Goal: Task Accomplishment & Management: Manage account settings

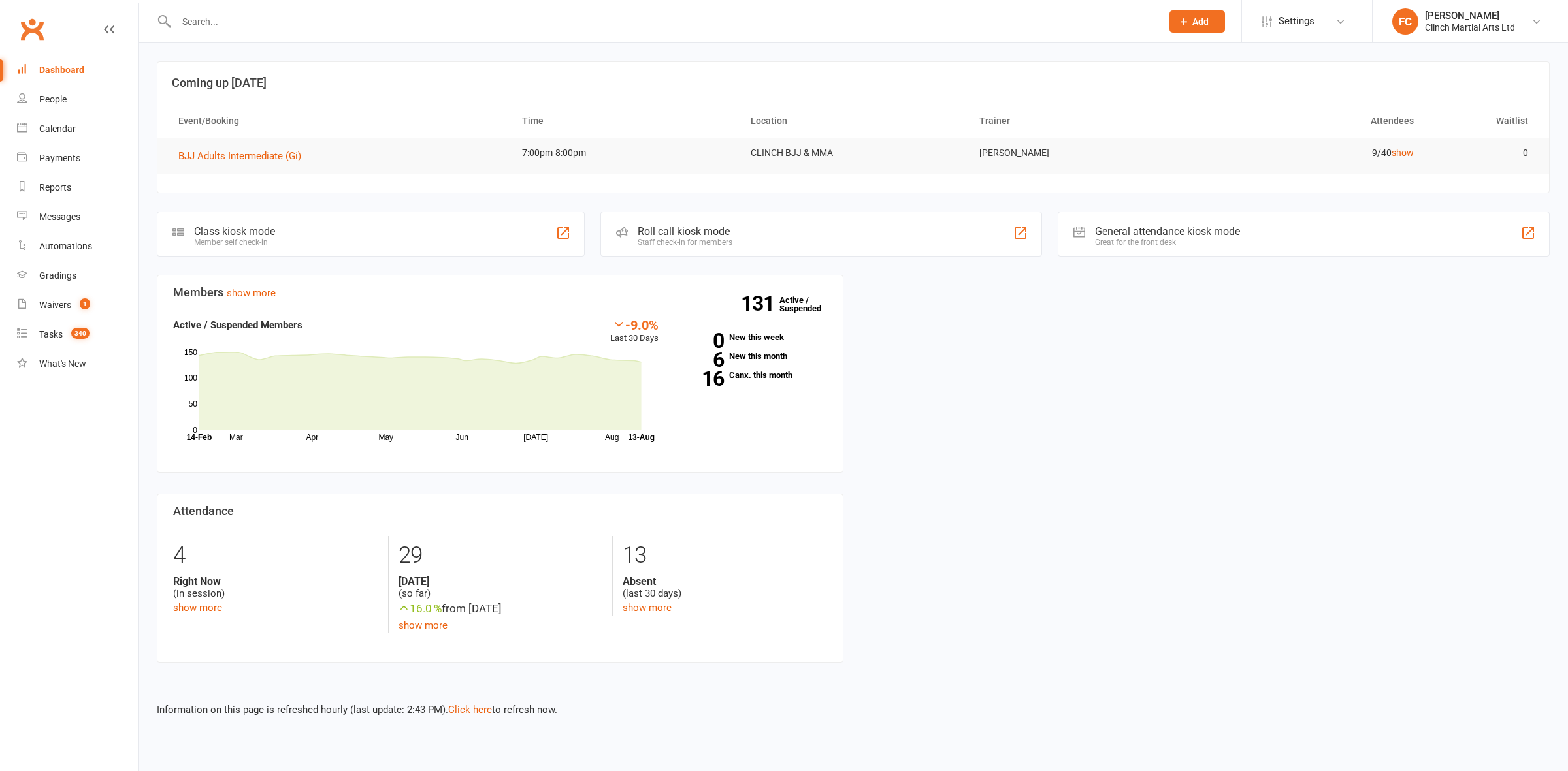
click at [258, 18] on input "text" at bounding box center [663, 22] width 980 height 18
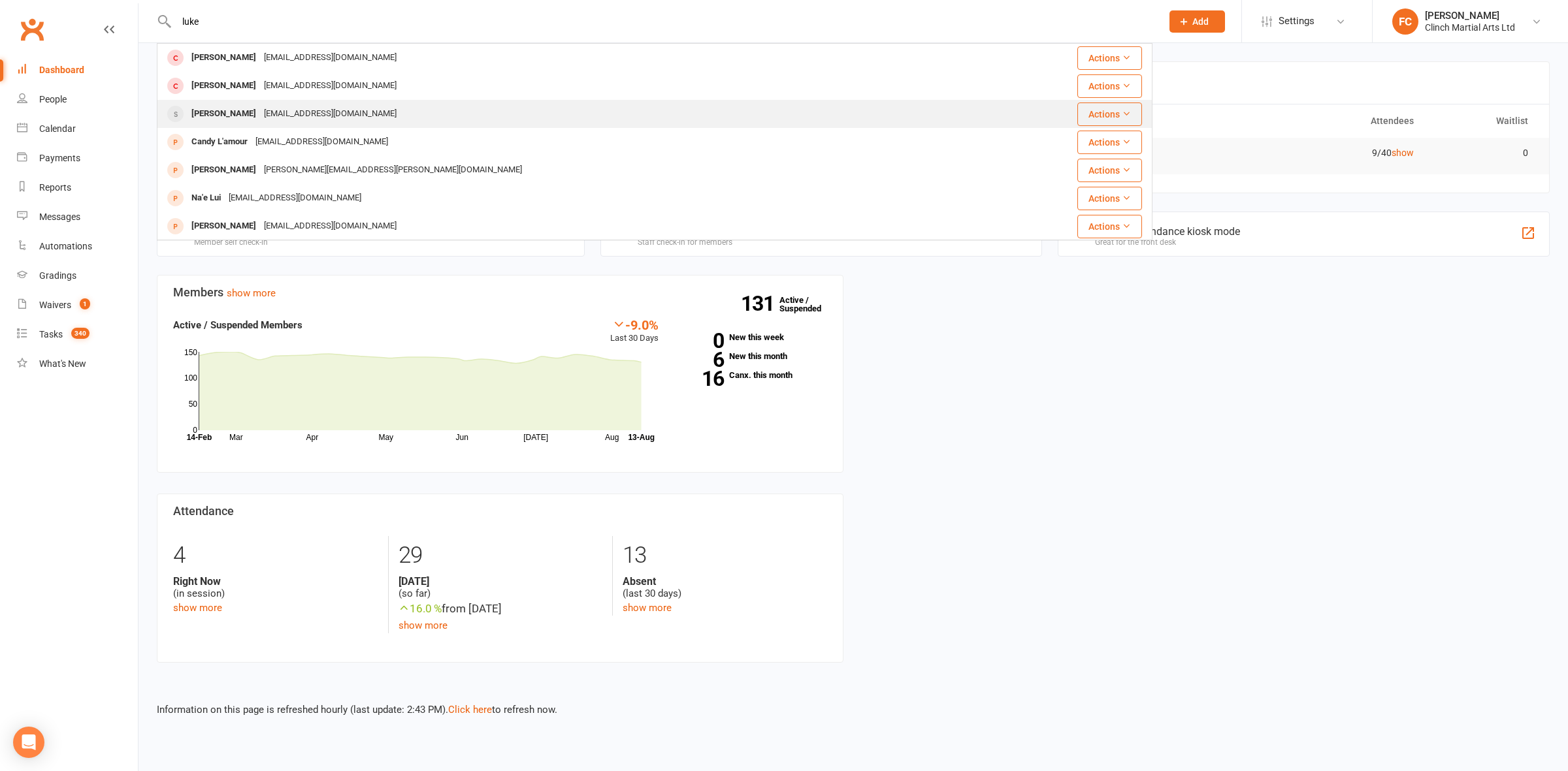
type input "luke"
click at [273, 119] on div "[EMAIL_ADDRESS][DOMAIN_NAME]" at bounding box center [330, 114] width 141 height 19
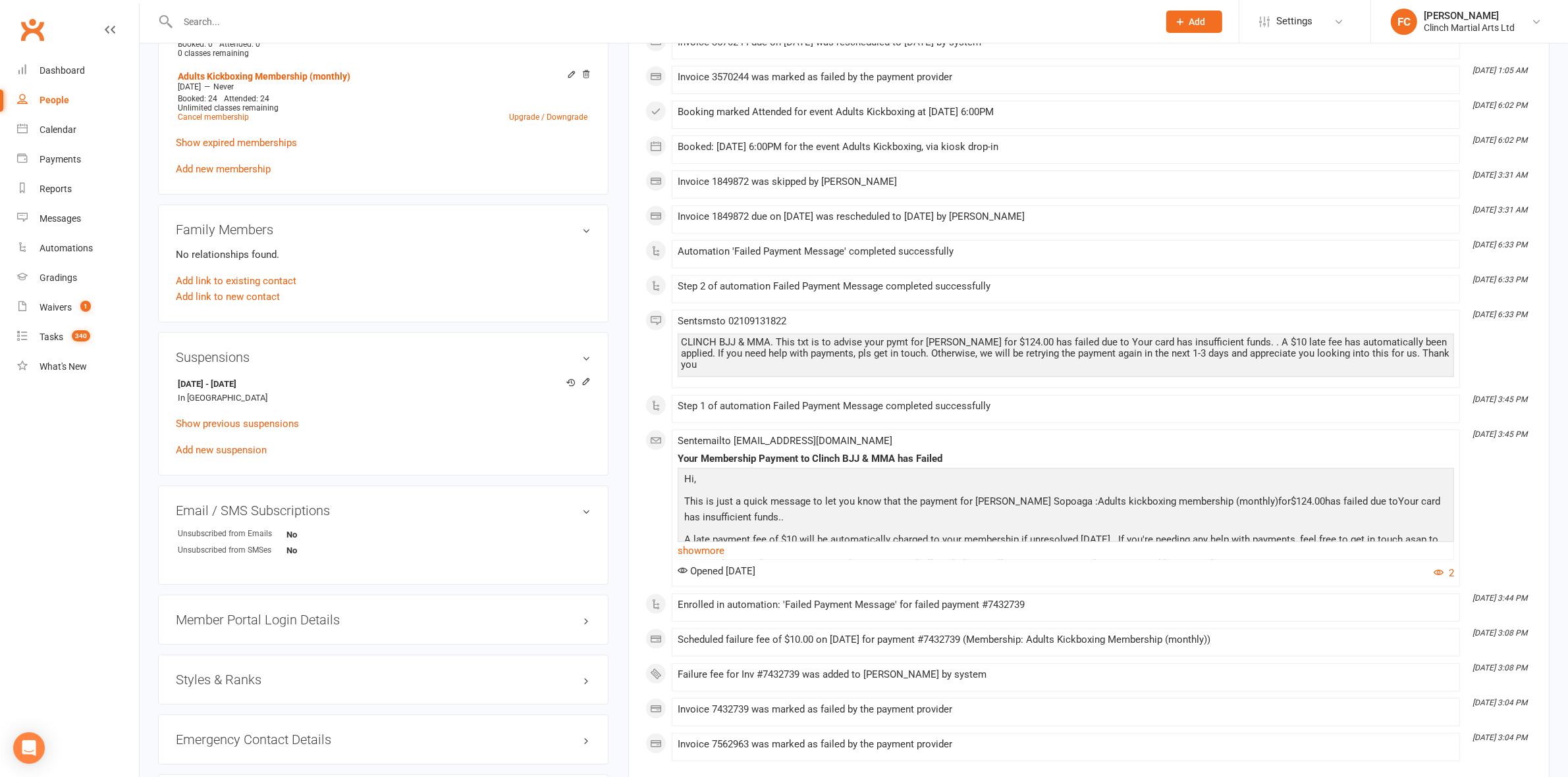
scroll to position [576, 0]
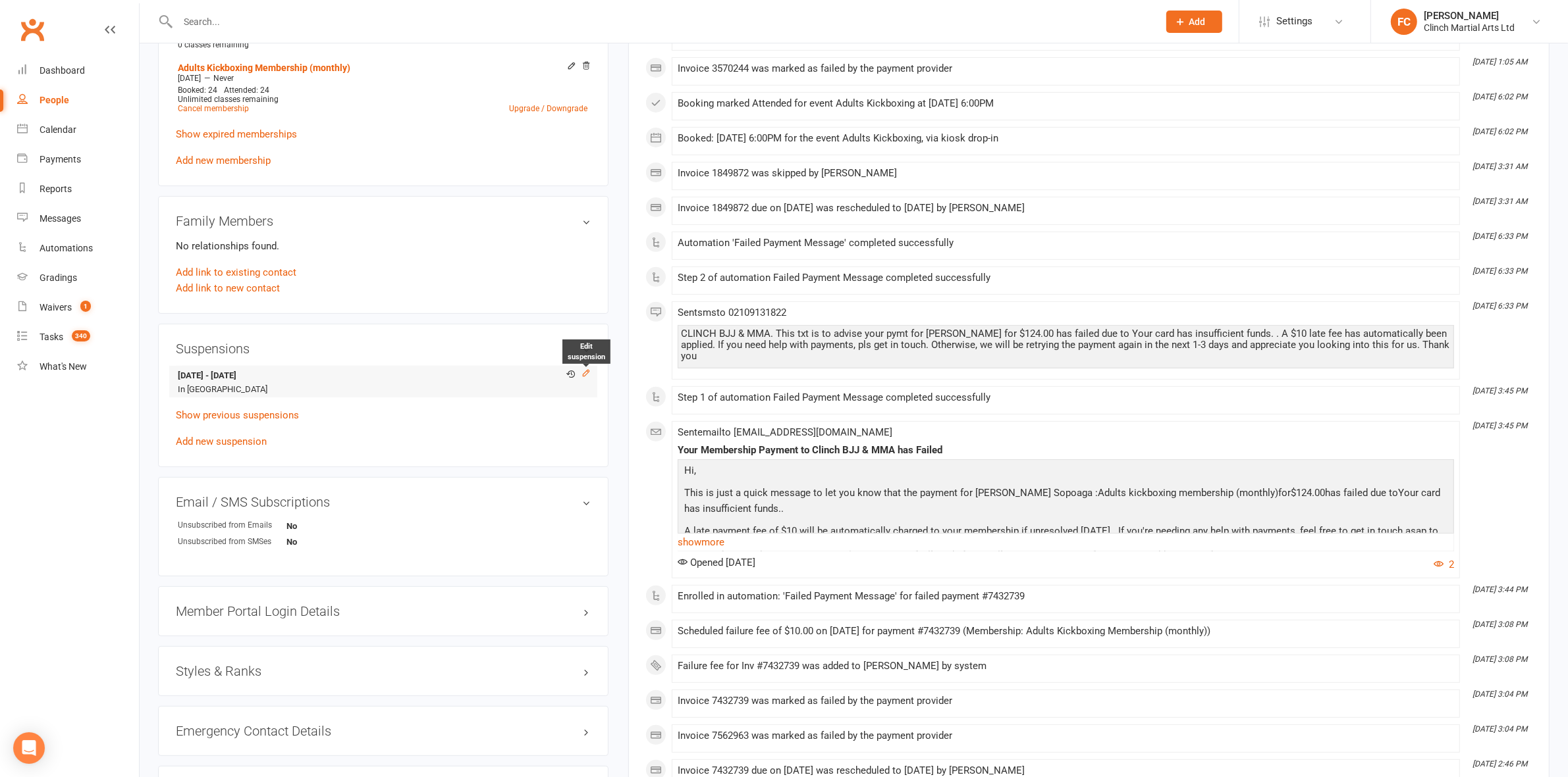
click at [584, 376] on icon at bounding box center [586, 373] width 9 height 9
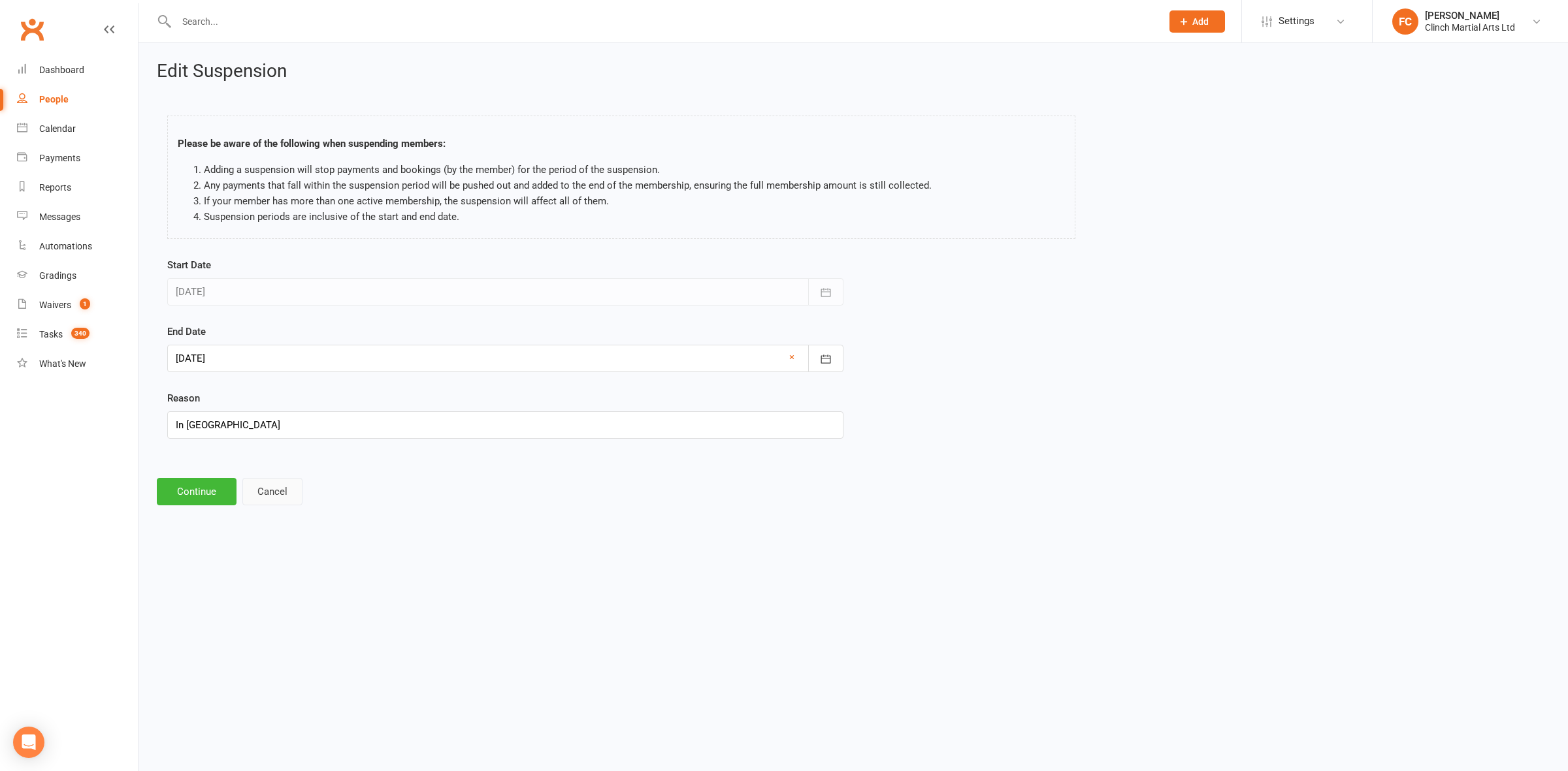
click at [273, 502] on button "Cancel" at bounding box center [272, 492] width 60 height 28
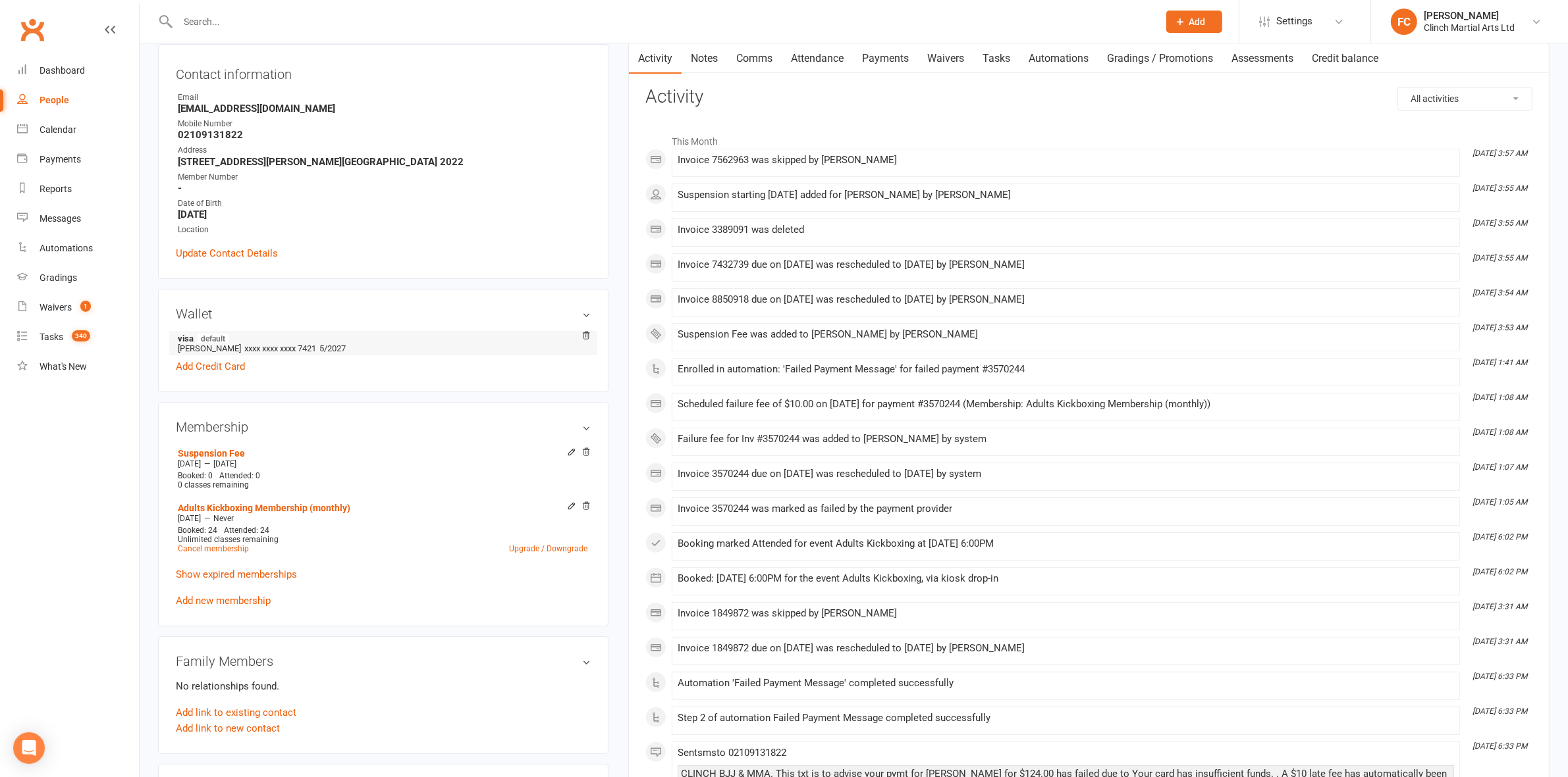
scroll to position [412, 0]
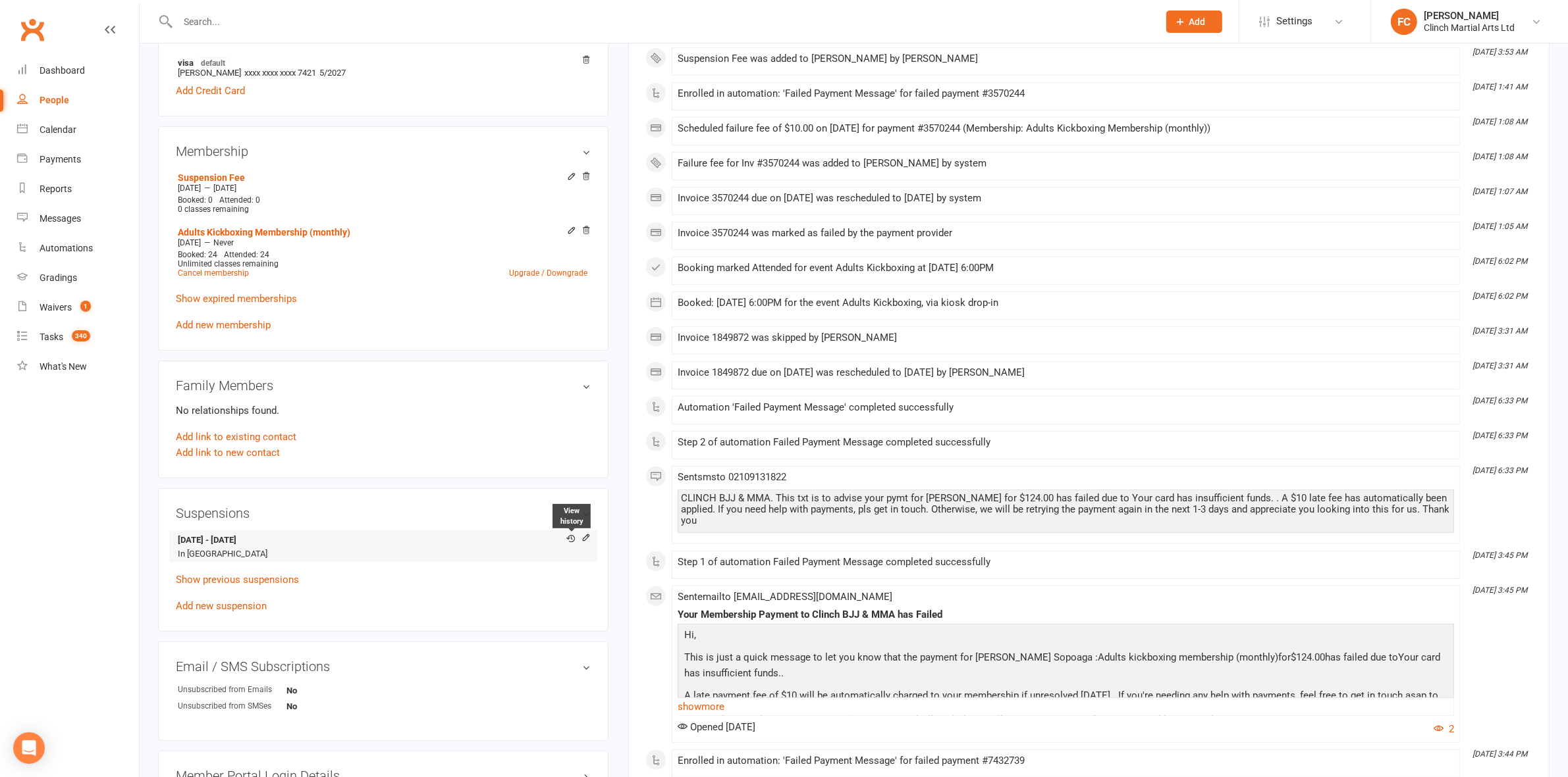
click at [567, 537] on icon at bounding box center [570, 538] width 9 height 9
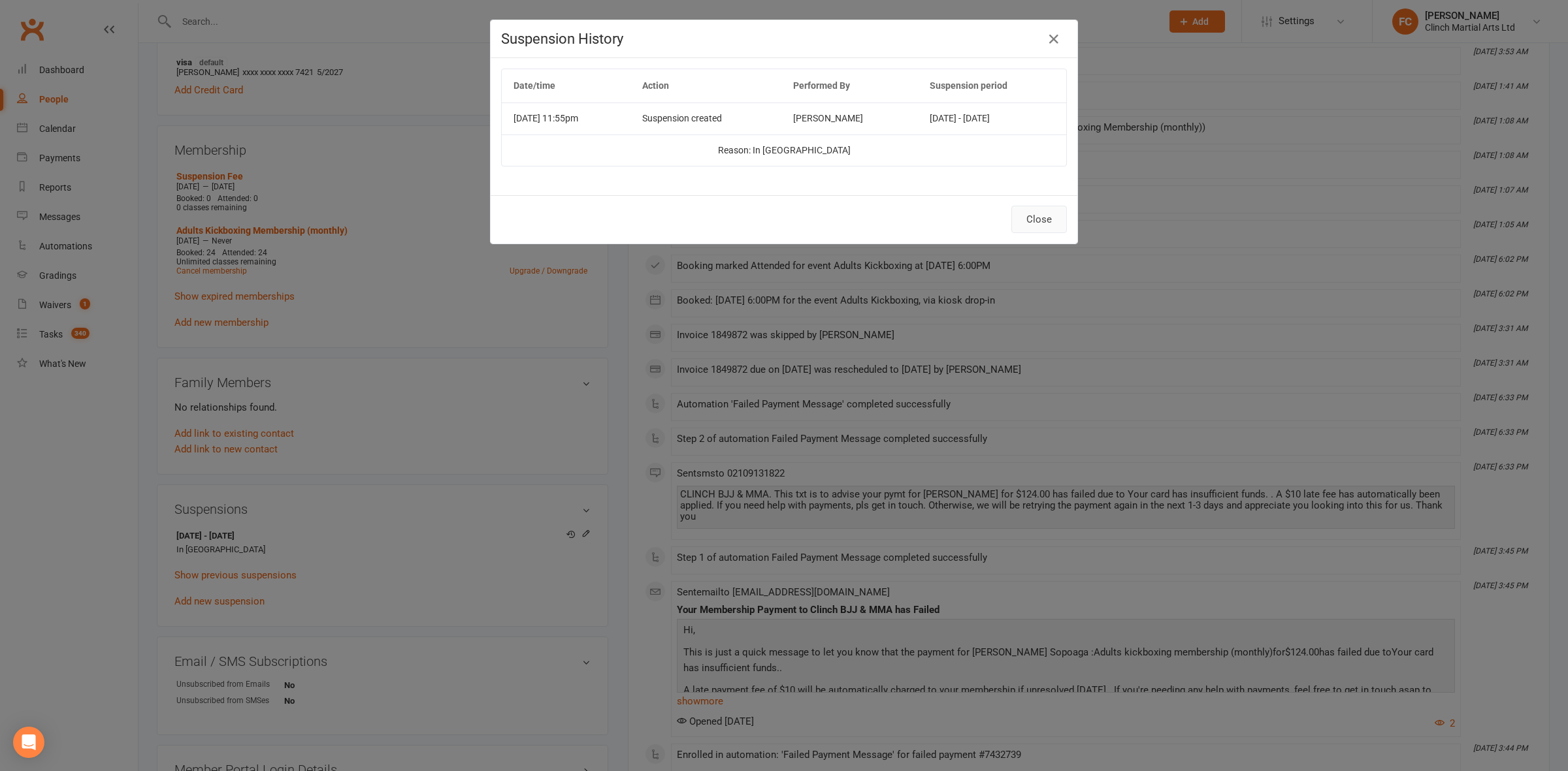
click at [1054, 219] on button "Close" at bounding box center [1039, 219] width 56 height 28
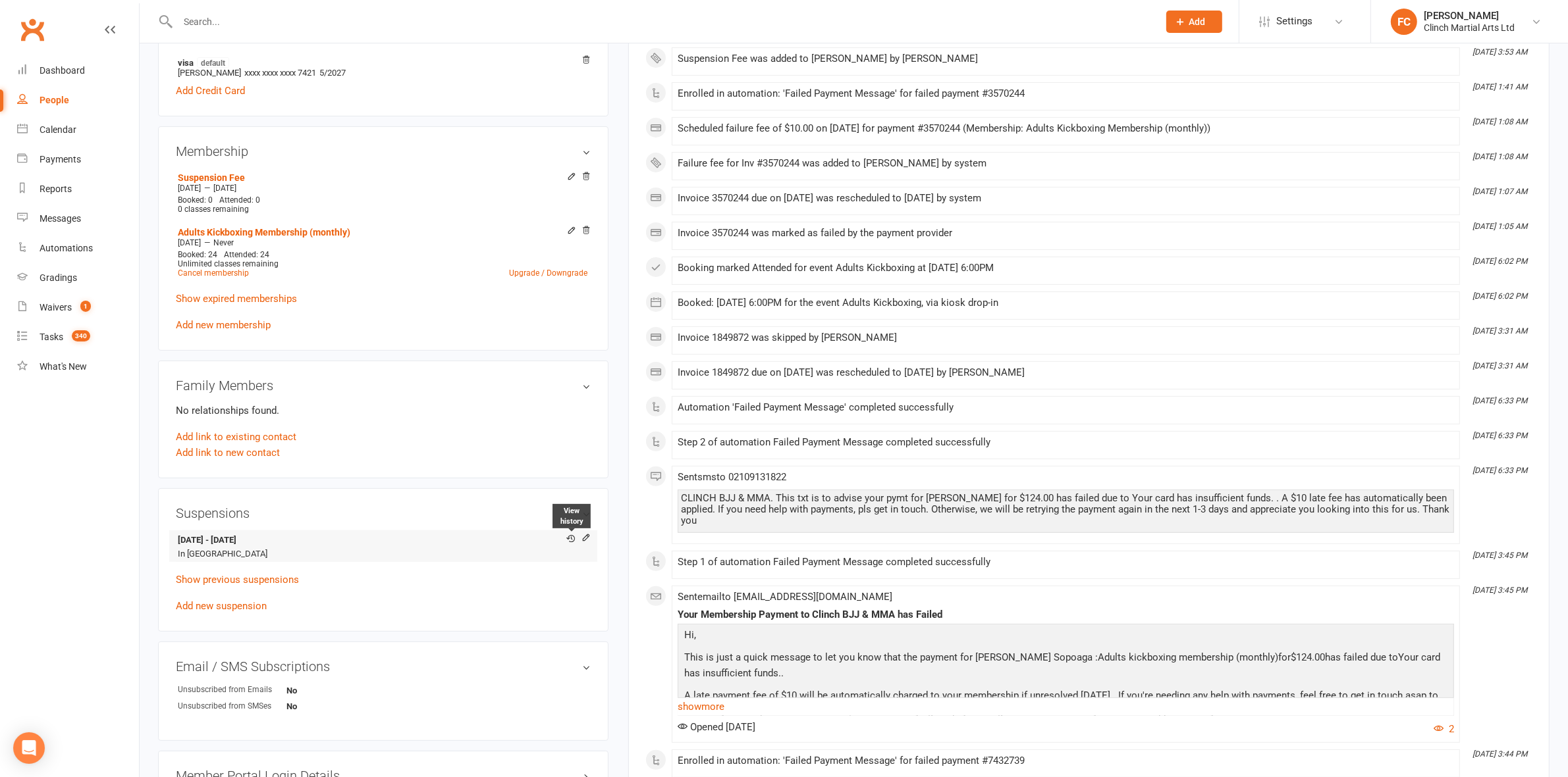
click at [567, 537] on icon at bounding box center [570, 538] width 9 height 9
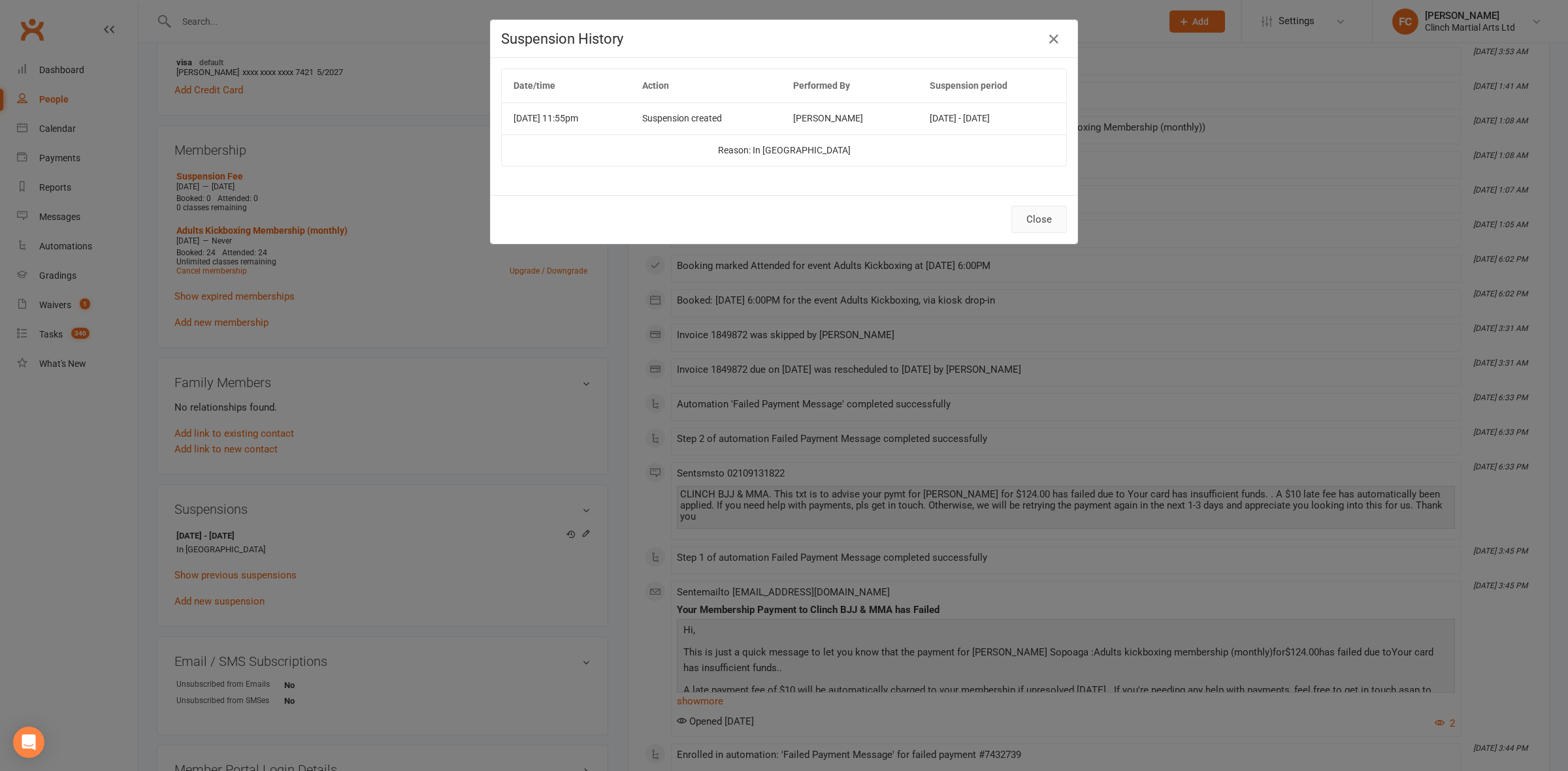
click at [1049, 215] on button "Close" at bounding box center [1039, 219] width 56 height 28
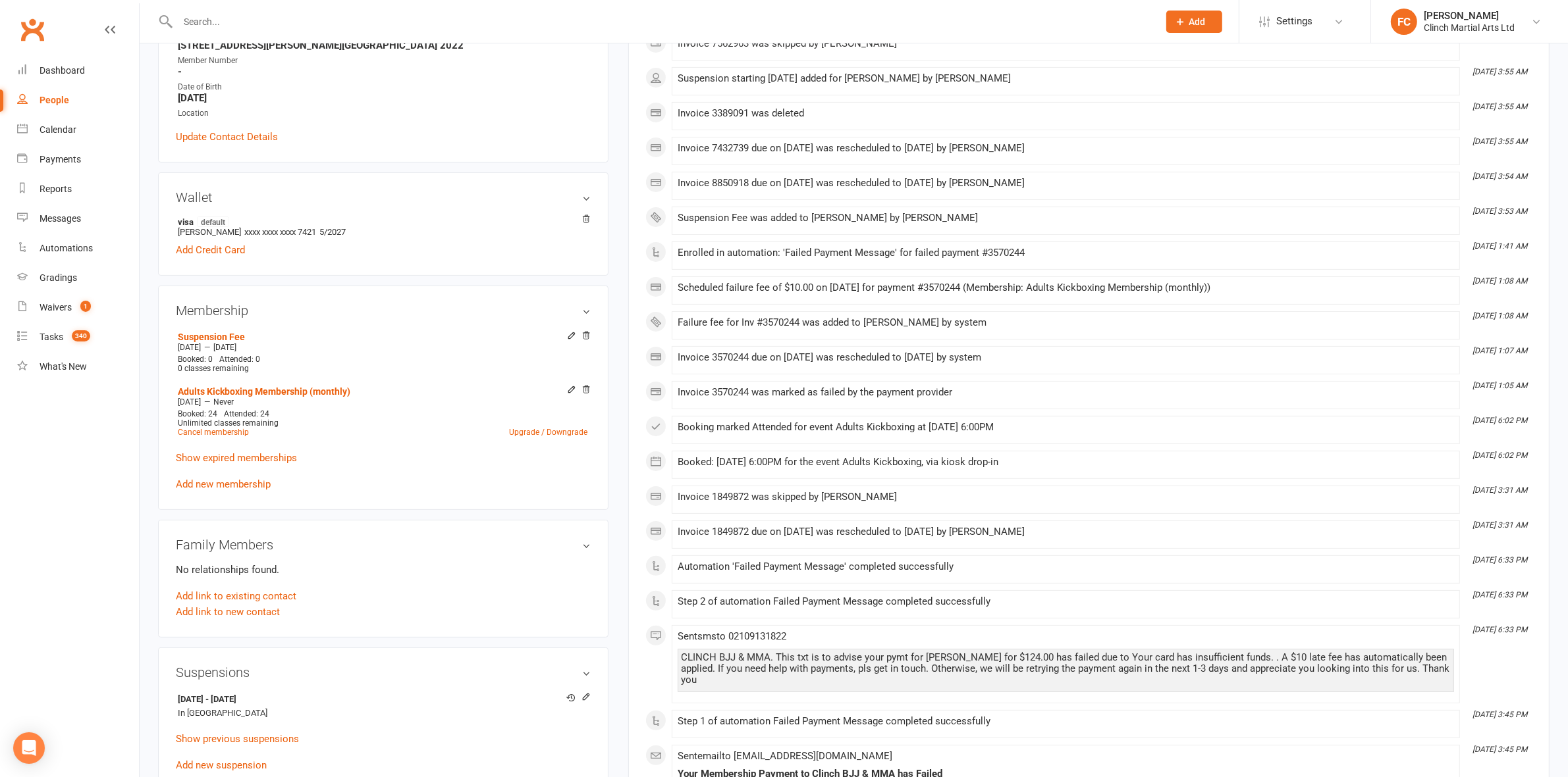
scroll to position [0, 0]
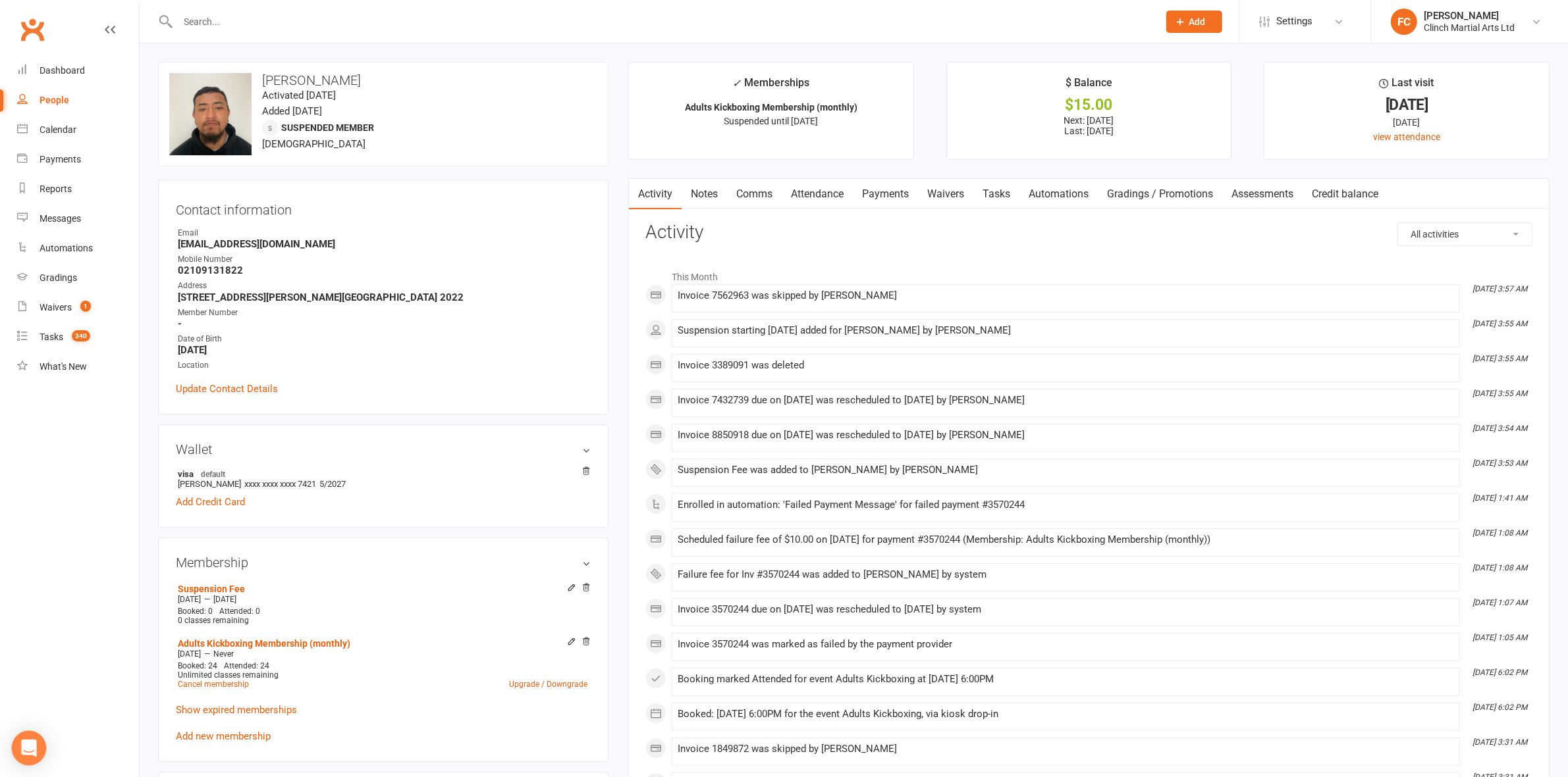
click at [32, 747] on icon "Open Intercom Messenger" at bounding box center [28, 749] width 15 height 17
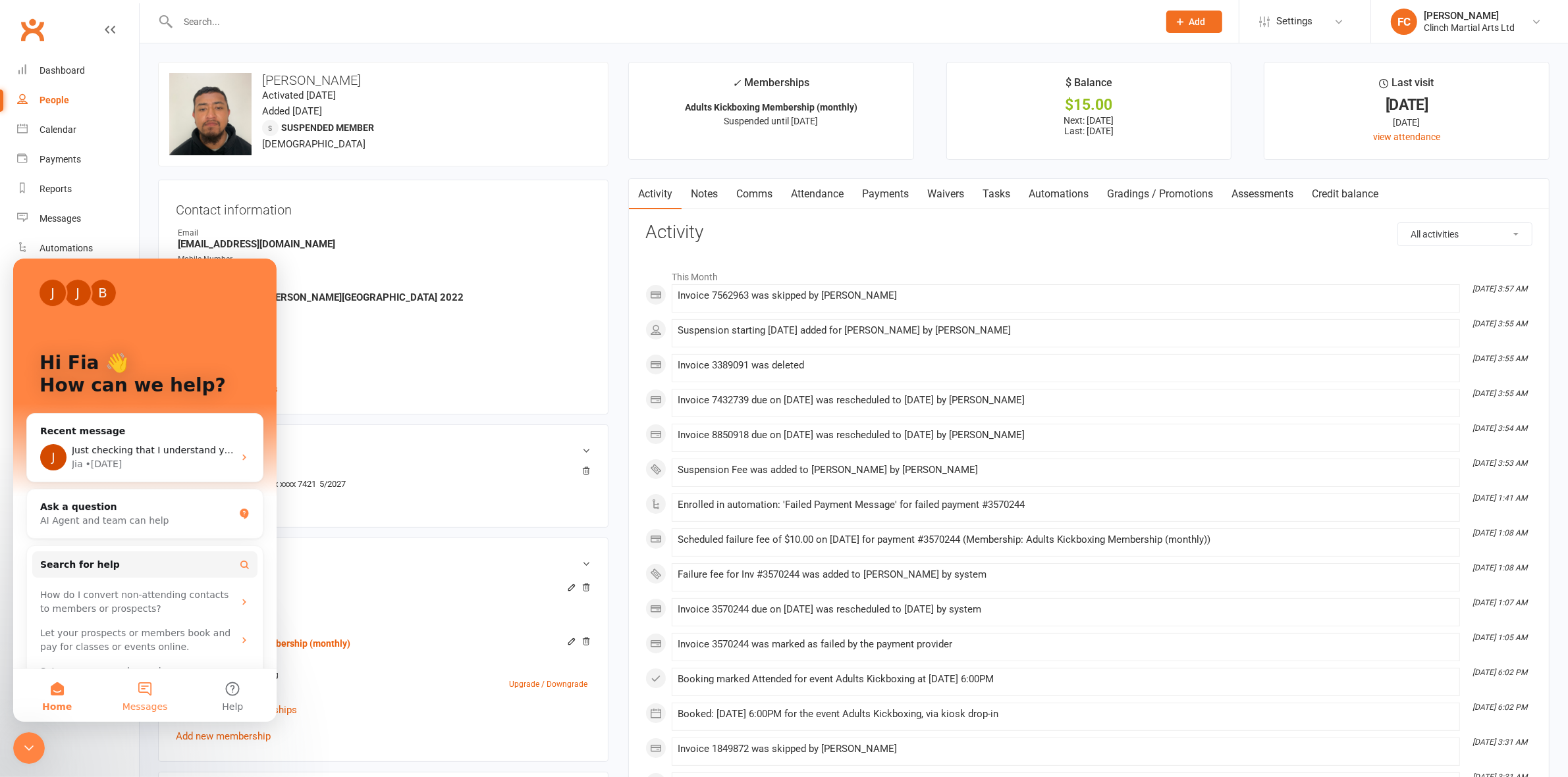
click at [147, 680] on button "Messages" at bounding box center [144, 695] width 87 height 53
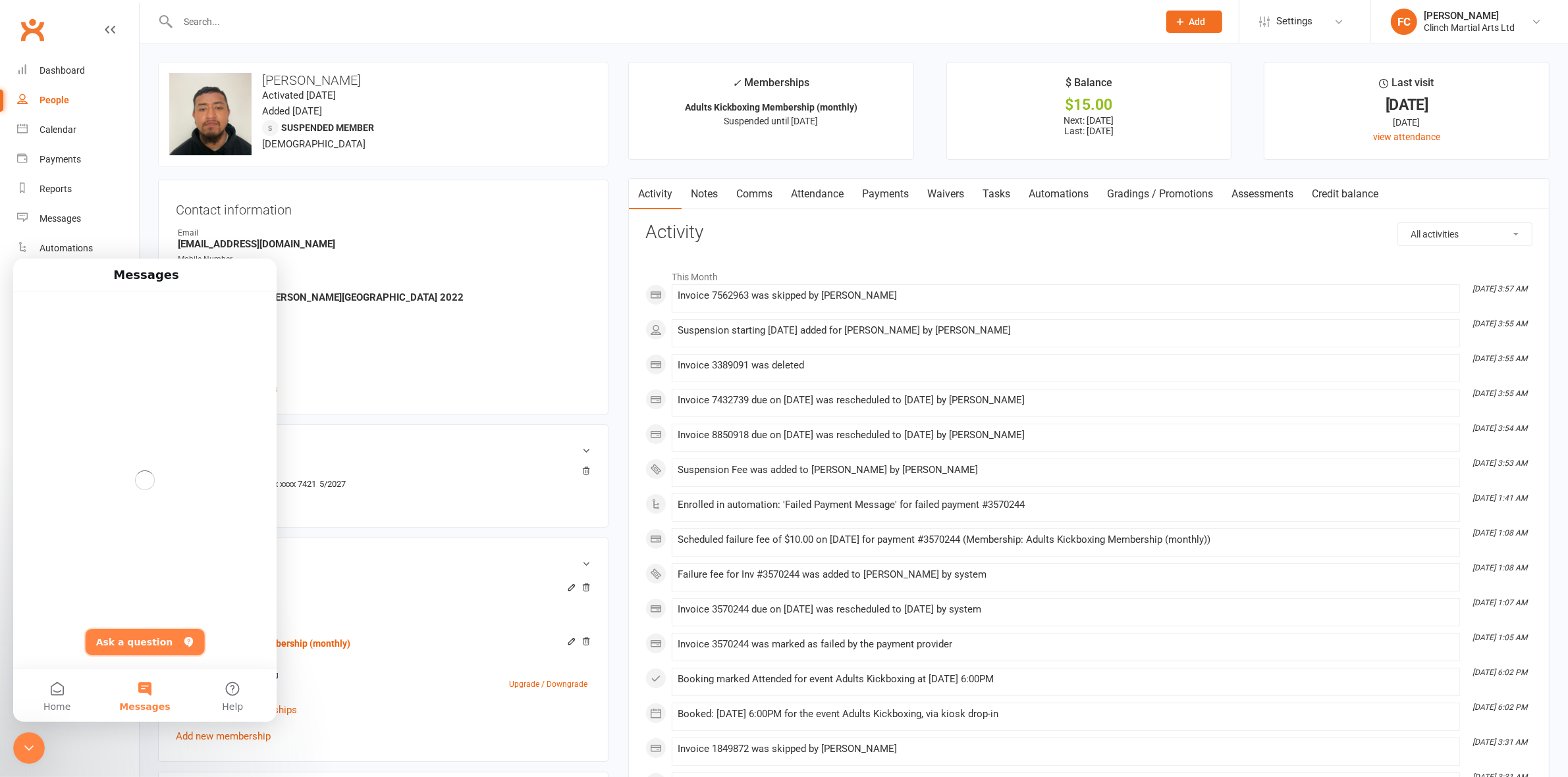
click at [146, 638] on button "Ask a question" at bounding box center [145, 642] width 119 height 26
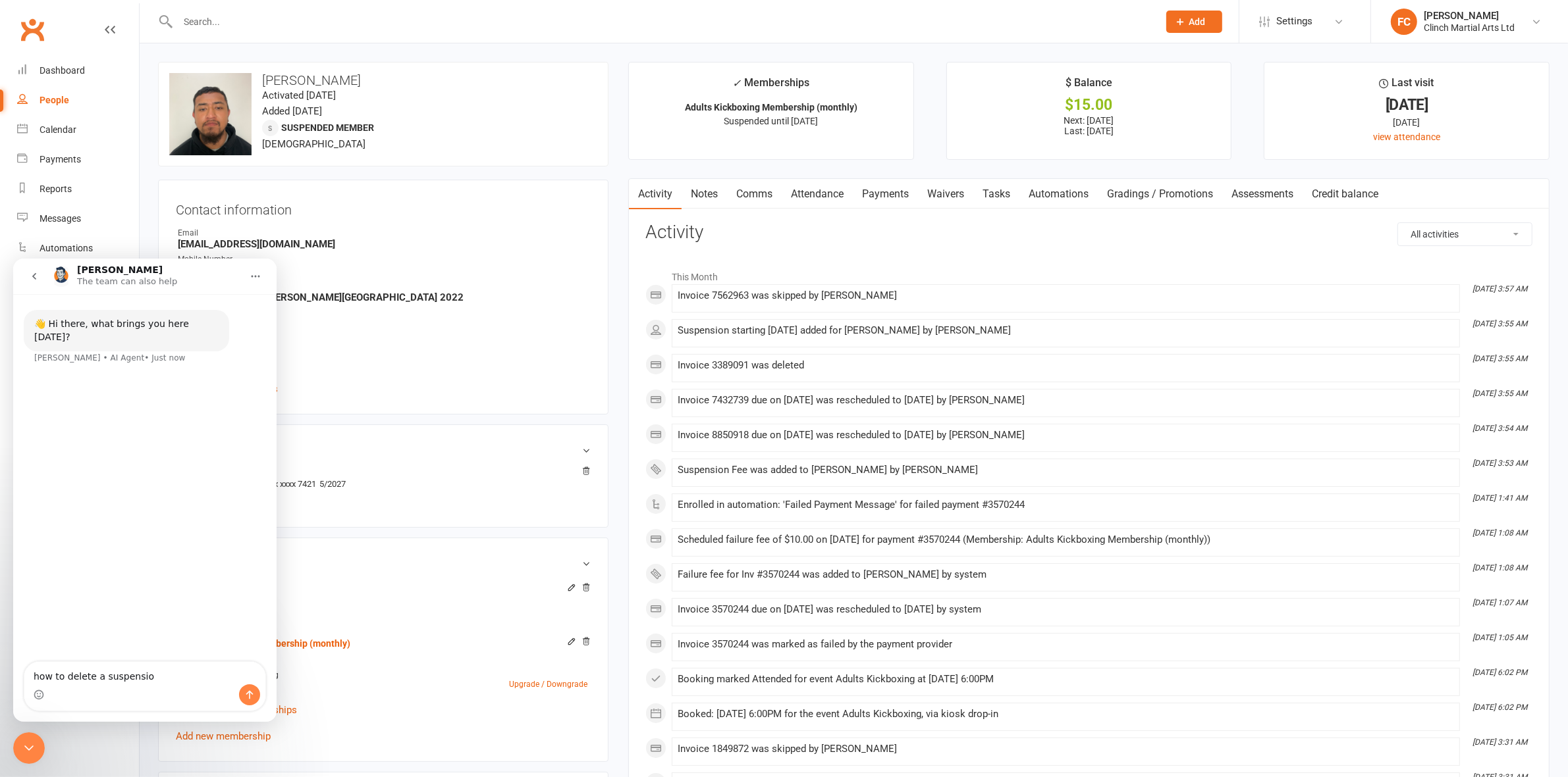
type textarea "how to delete a suspension"
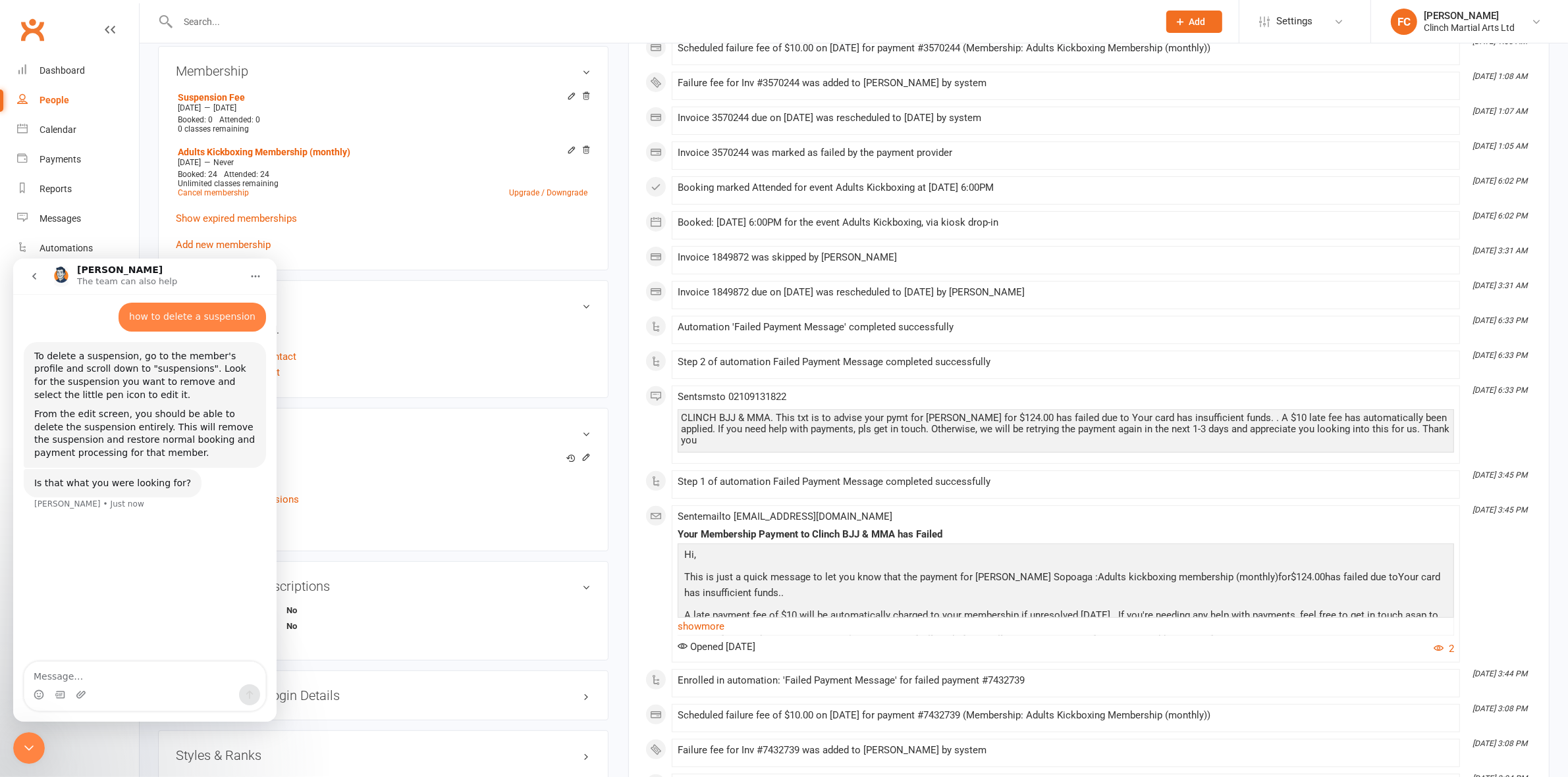
scroll to position [494, 0]
click at [581, 452] on icon at bounding box center [586, 455] width 9 height 9
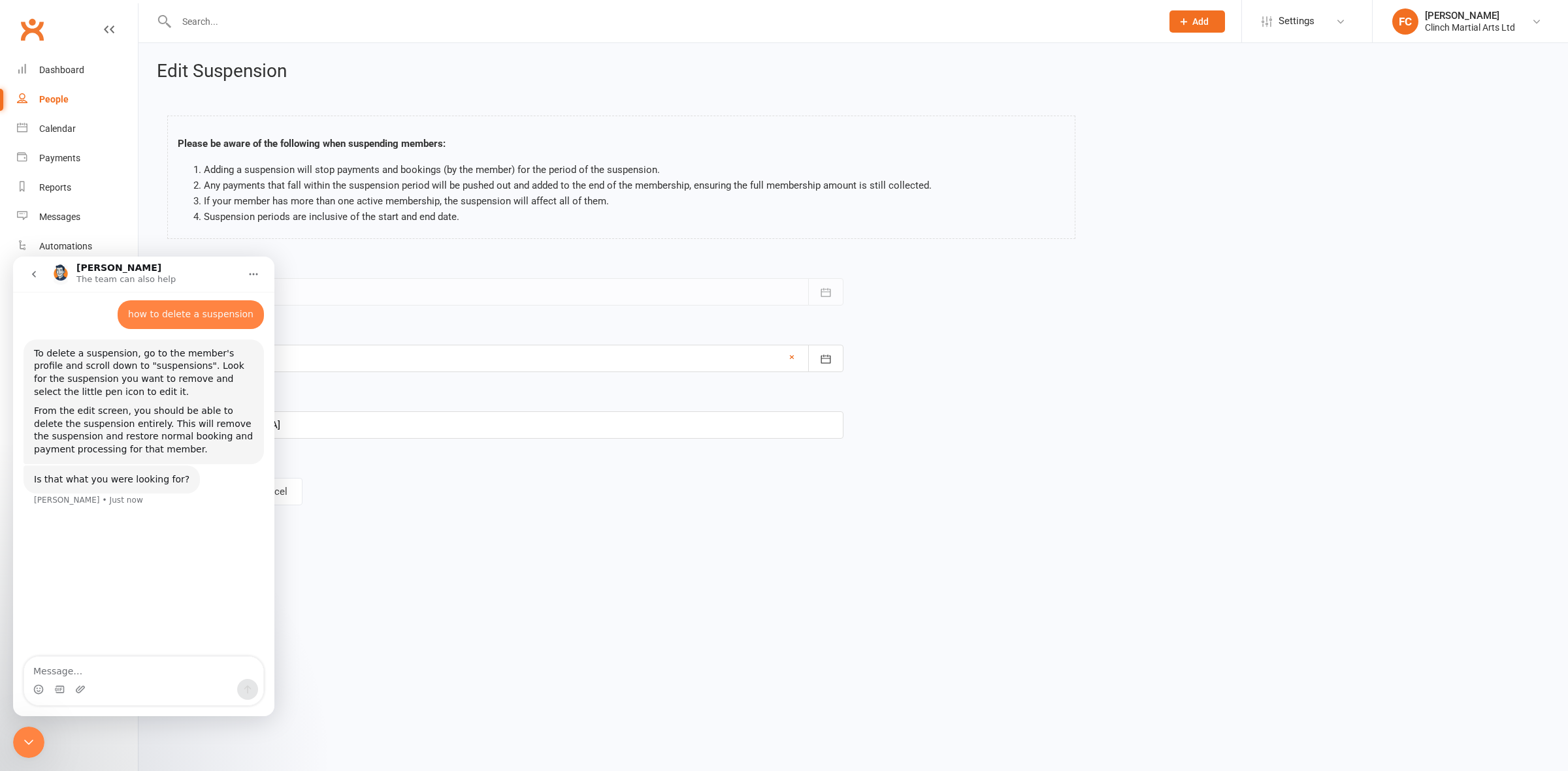
click at [24, 751] on div "Close Intercom Messenger" at bounding box center [29, 743] width 32 height 32
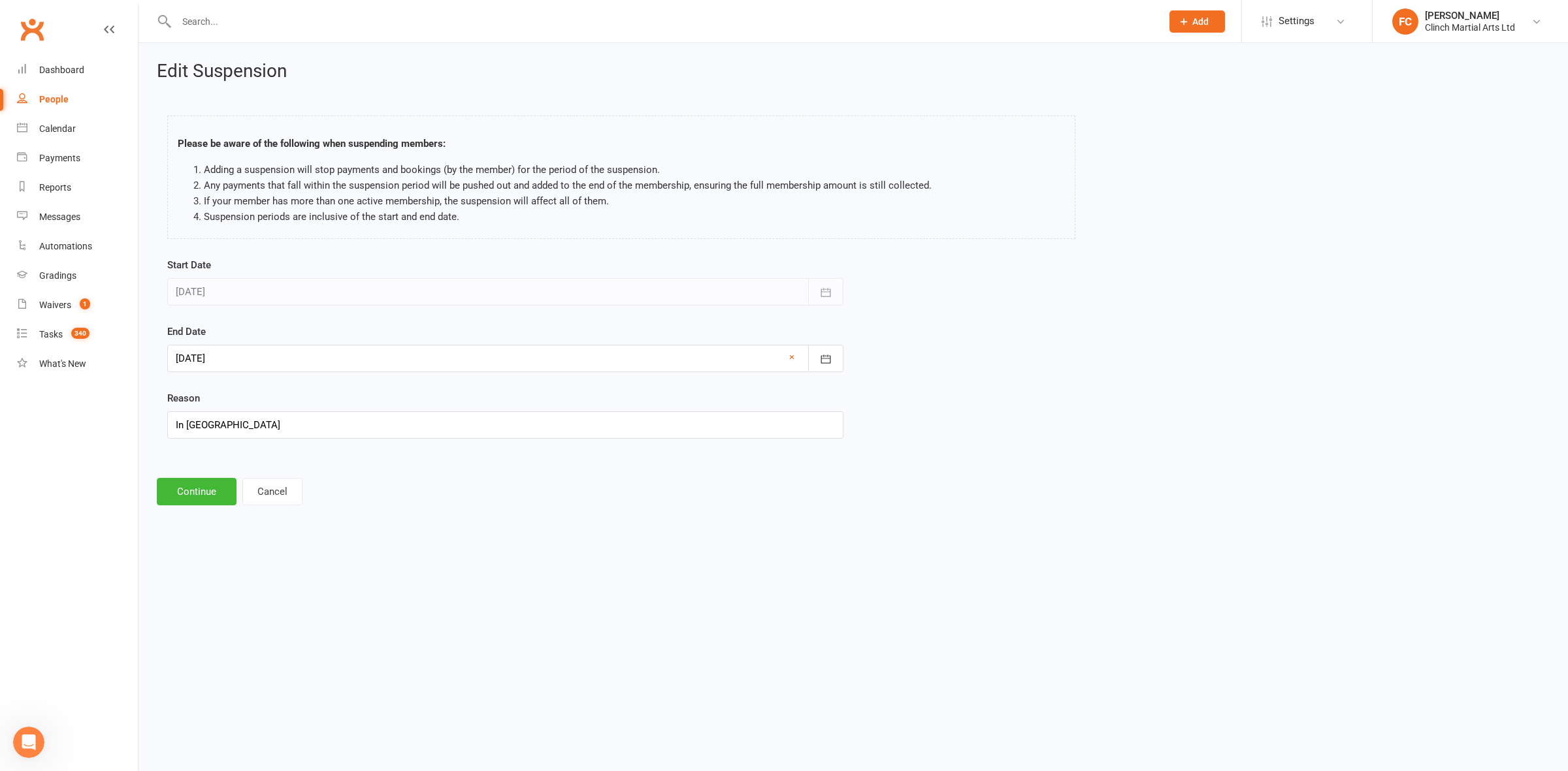
click at [252, 353] on div at bounding box center [505, 359] width 676 height 28
click at [794, 355] on link "×" at bounding box center [792, 357] width 5 height 16
click at [628, 542] on html "Prospect Member Non-attending contact Bulk message Add Settings Event Templates…" at bounding box center [784, 271] width 1568 height 542
click at [209, 495] on footer "Continue Cancel" at bounding box center [853, 492] width 1393 height 28
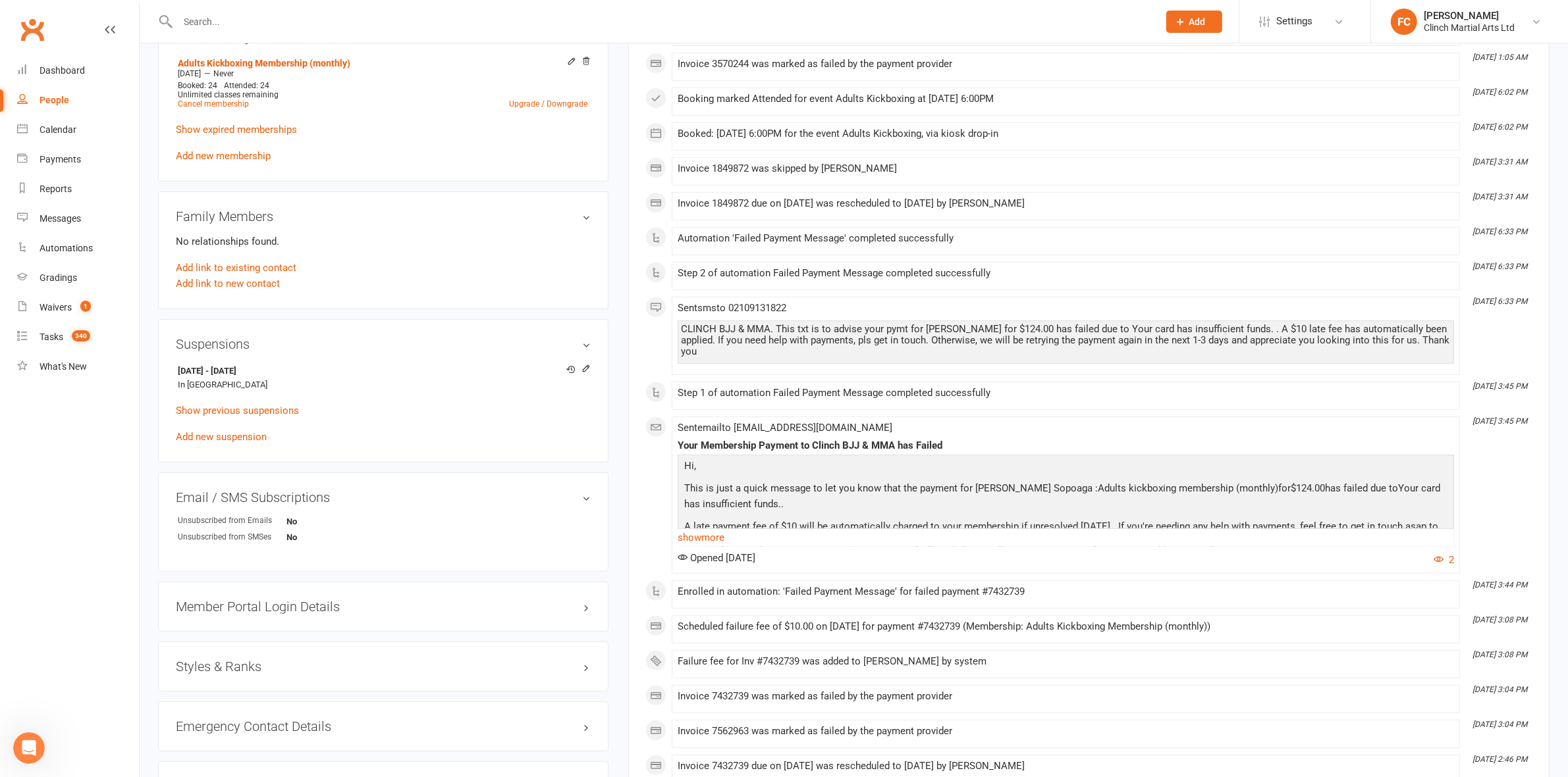
scroll to position [576, 0]
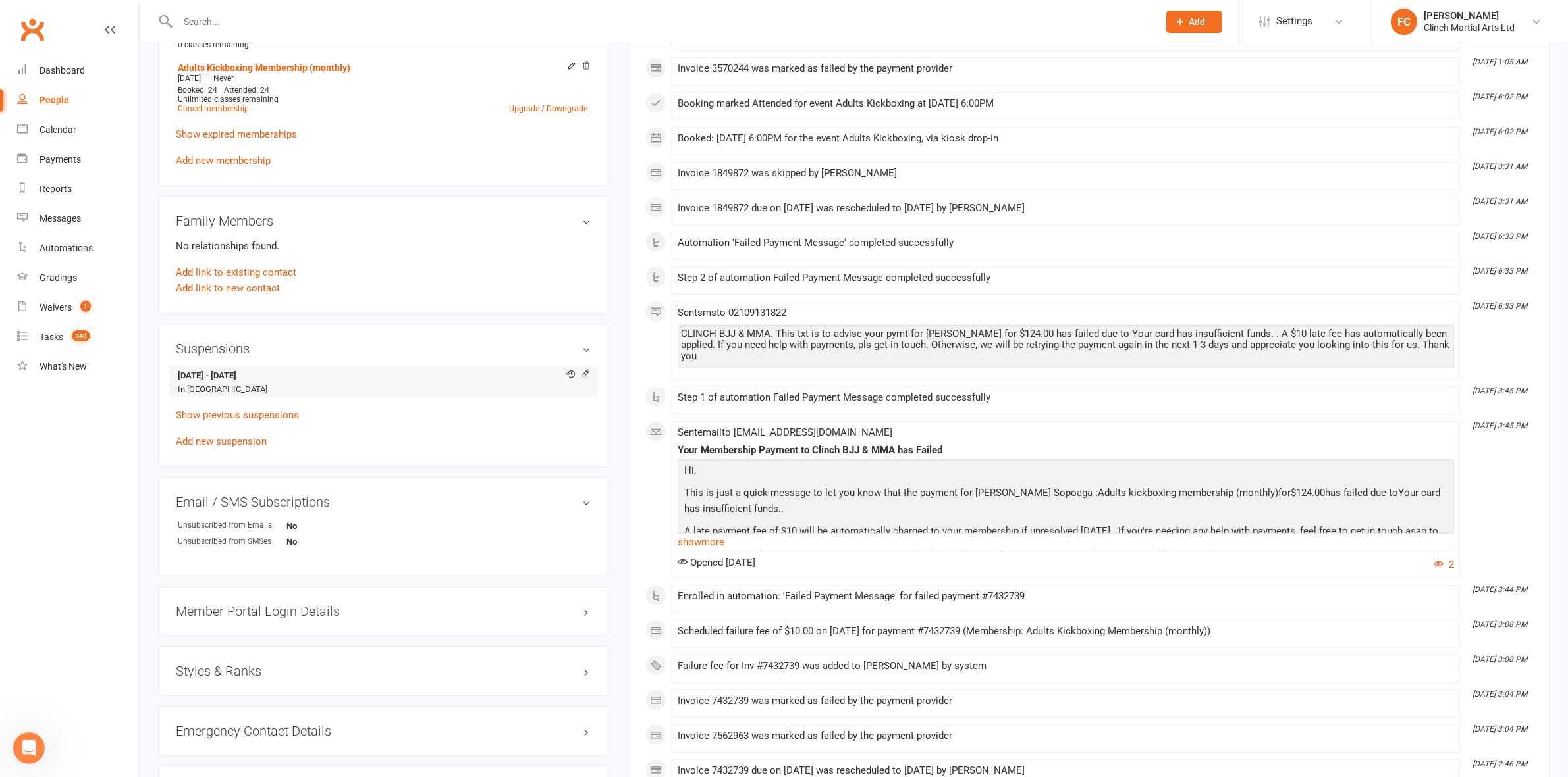
click at [237, 413] on link "Show previous suspensions" at bounding box center [238, 416] width 123 height 12
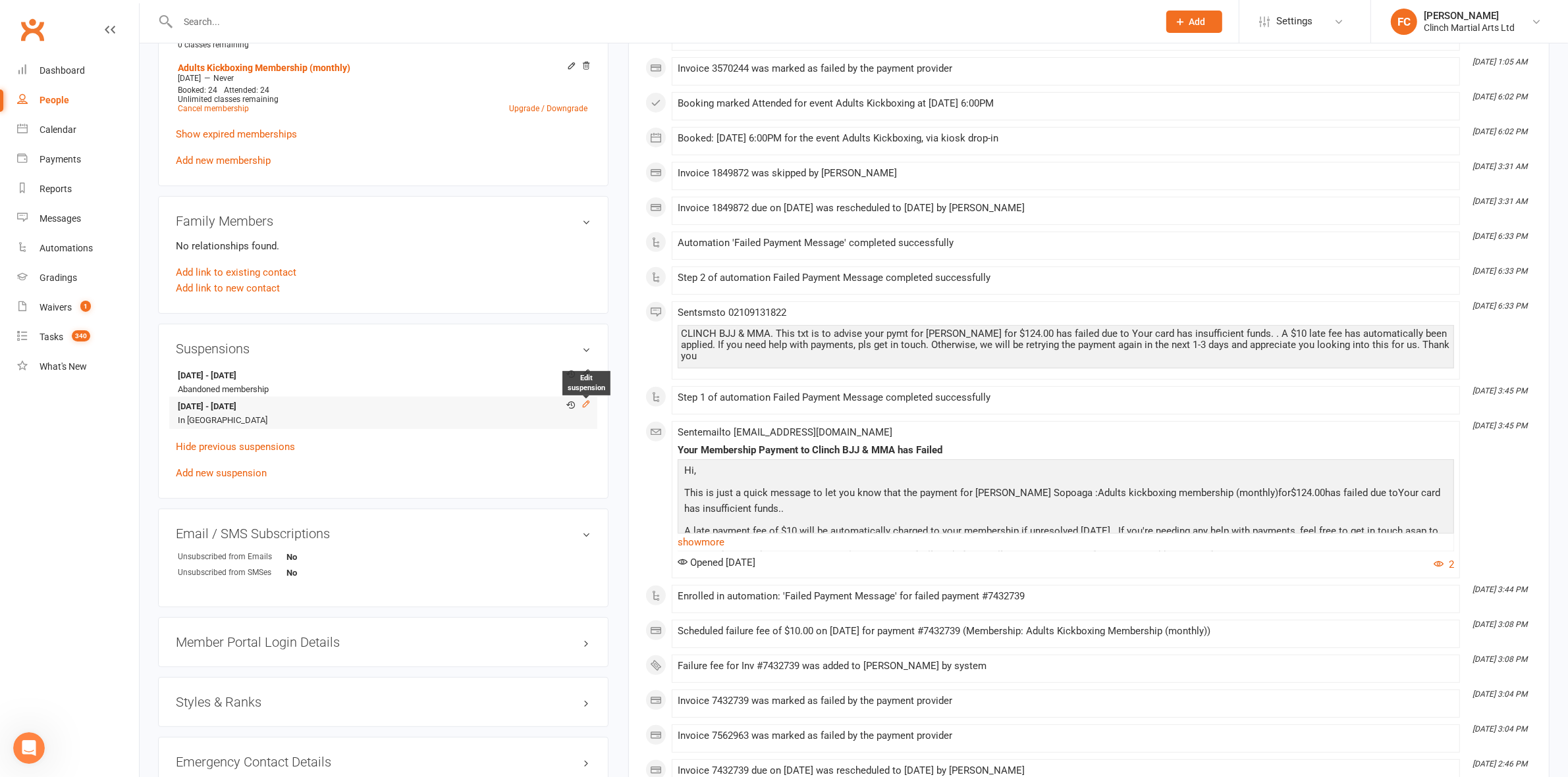
click at [587, 403] on icon at bounding box center [586, 404] width 6 height 6
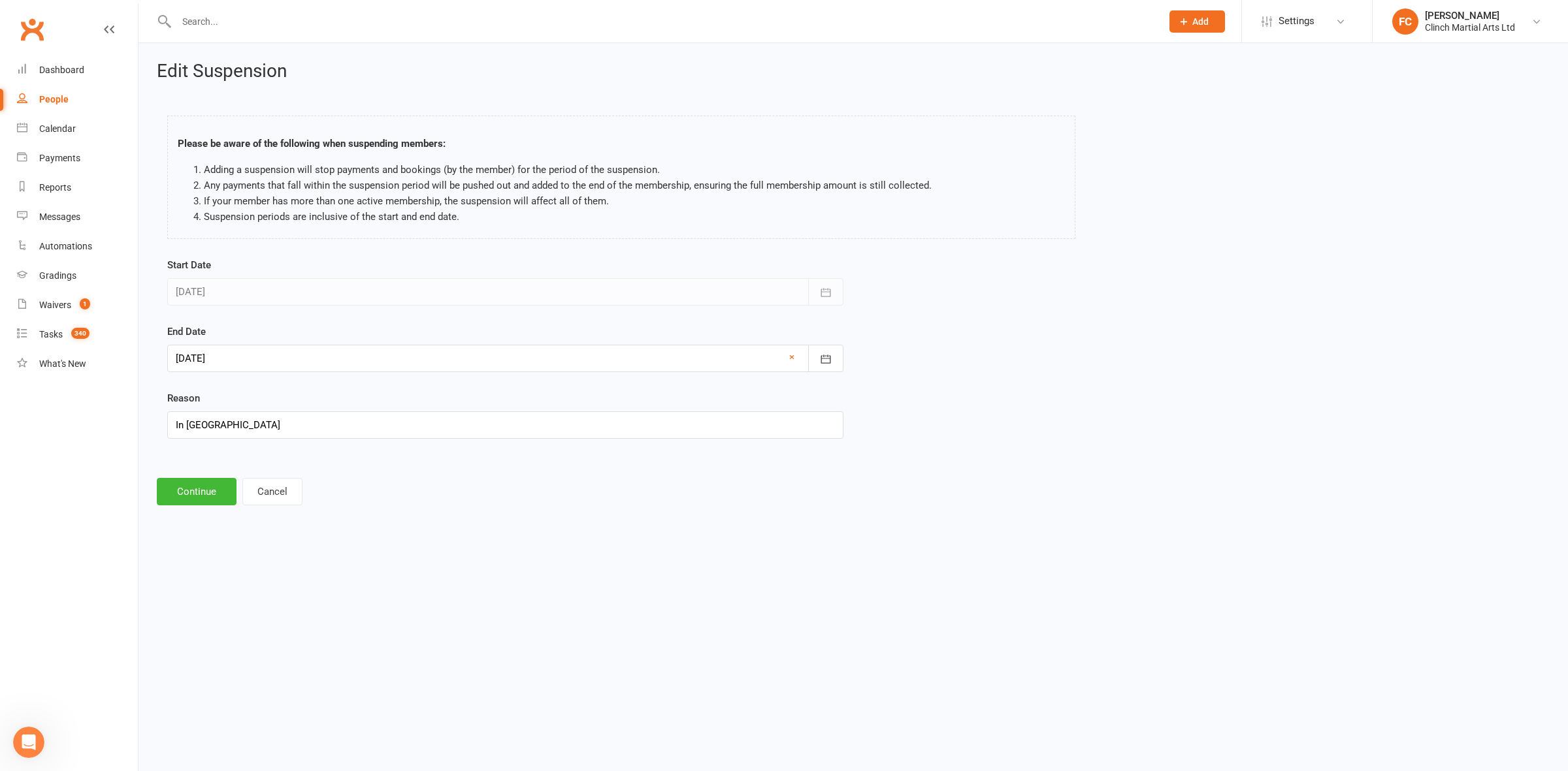
click at [30, 734] on icon "Open Intercom Messenger" at bounding box center [29, 743] width 22 height 22
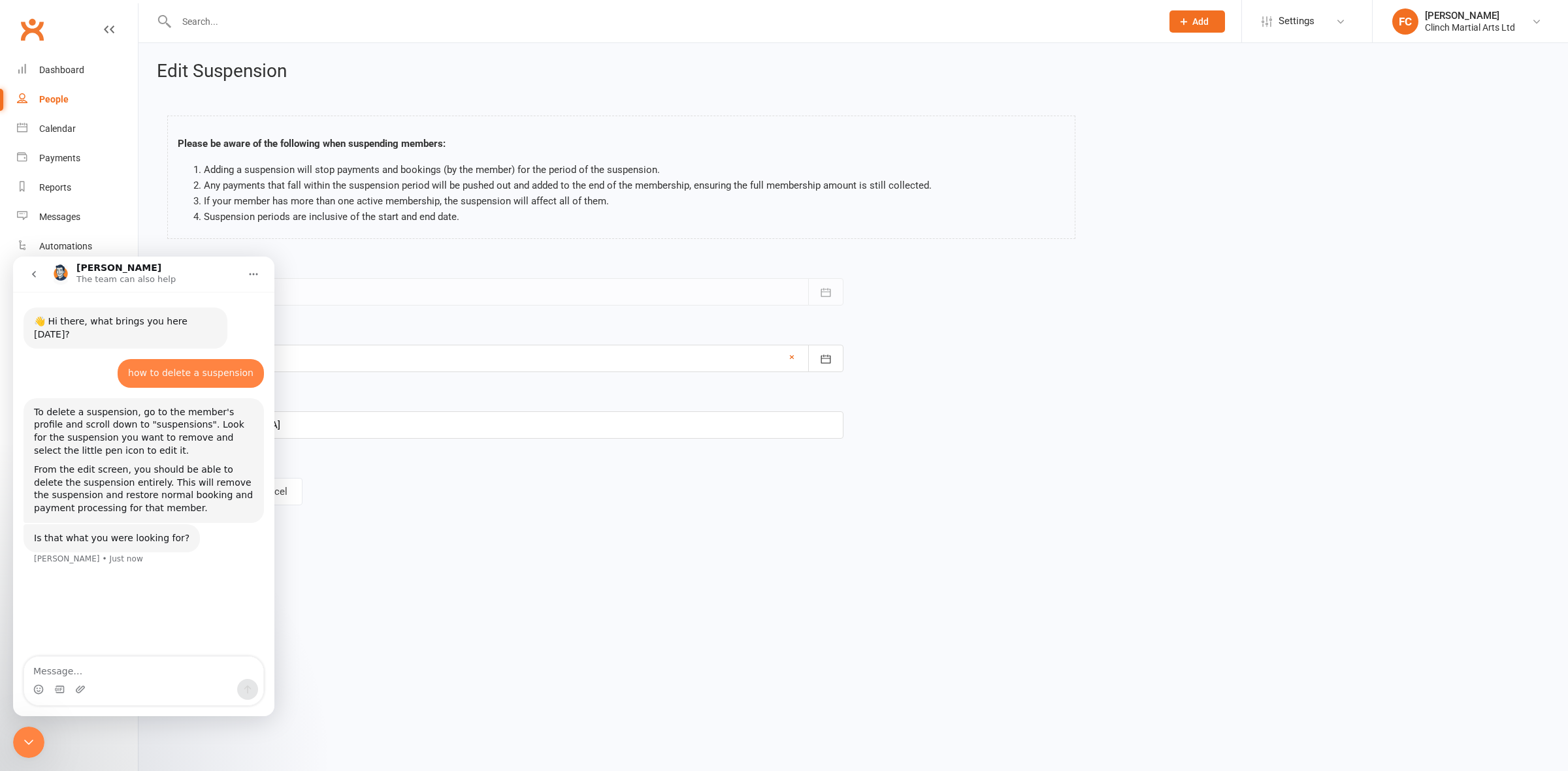
click at [100, 669] on textarea "Message…" at bounding box center [144, 668] width 239 height 22
type textarea "there's no delete icon on my end"
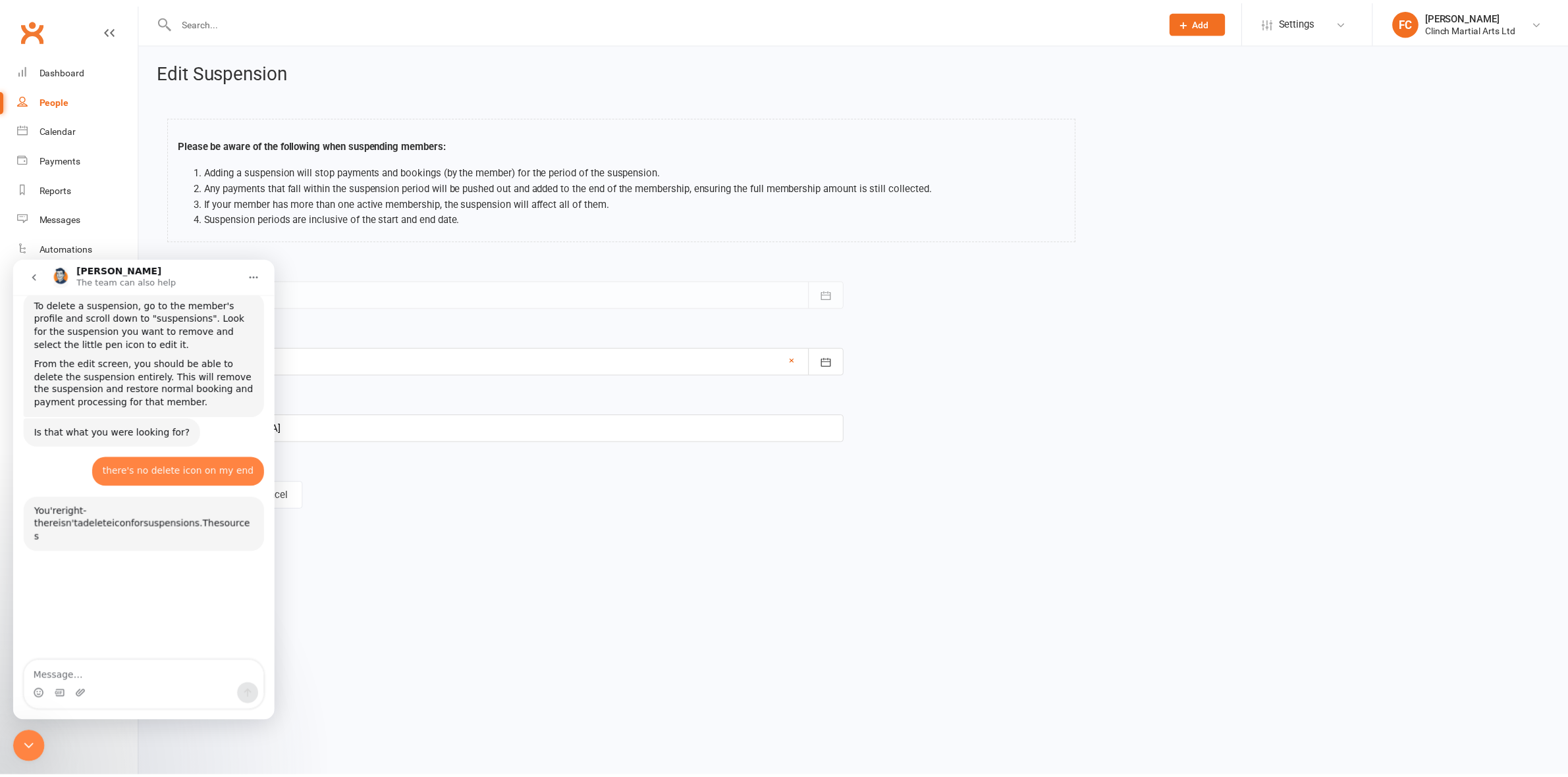
scroll to position [263, 0]
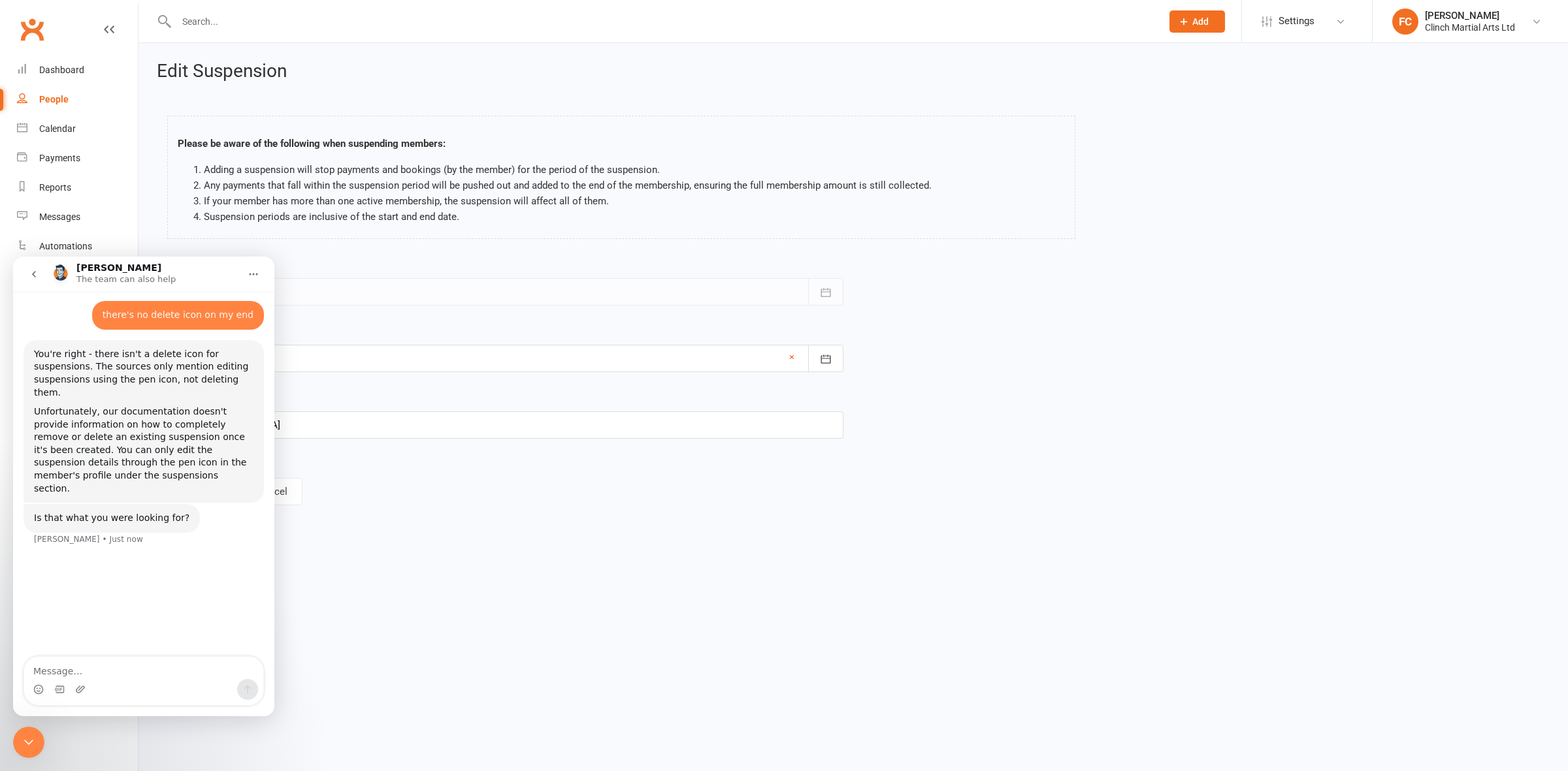
click at [28, 750] on icon "Close Intercom Messenger" at bounding box center [29, 743] width 16 height 16
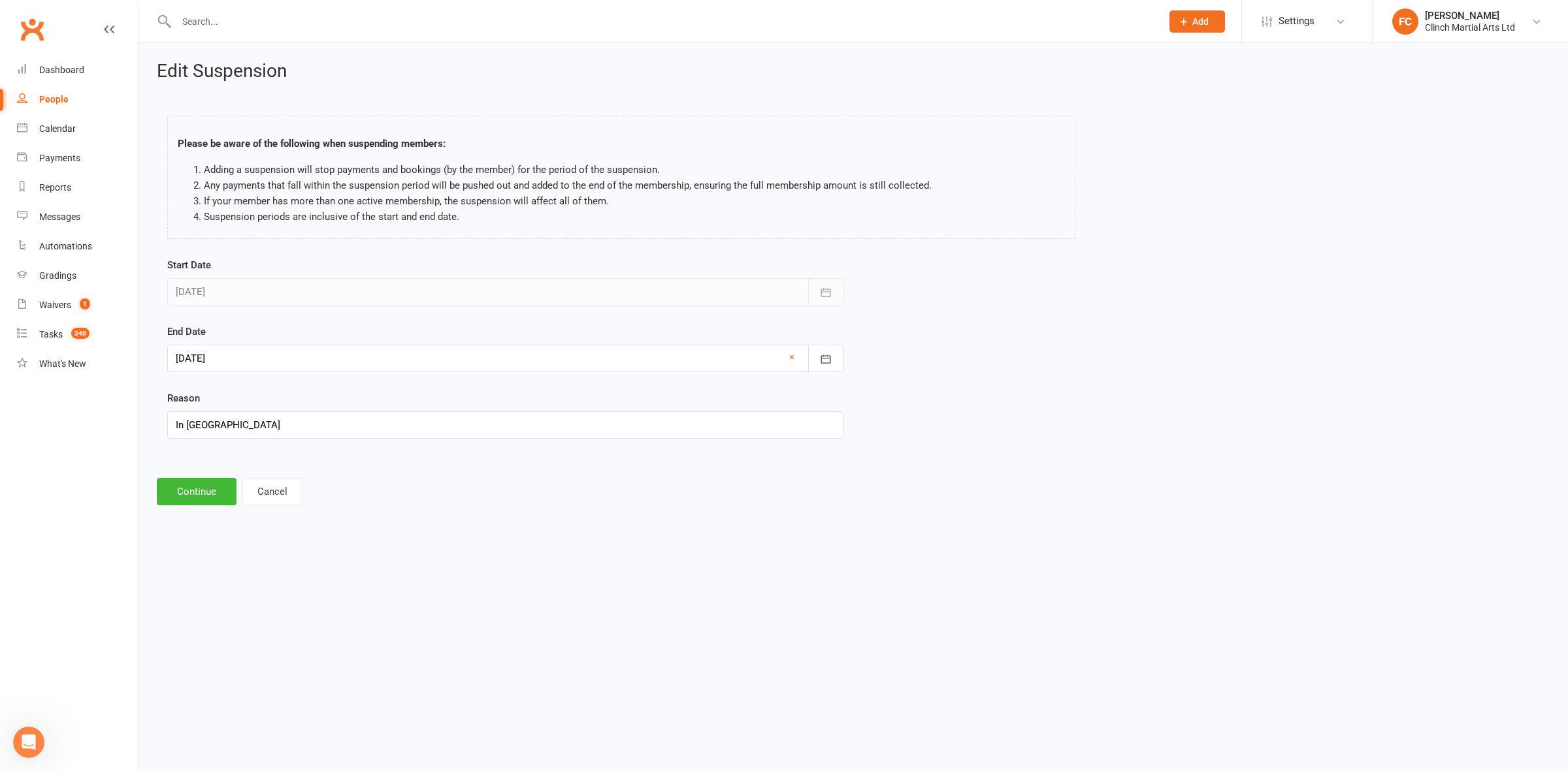
click at [252, 358] on div at bounding box center [505, 359] width 676 height 28
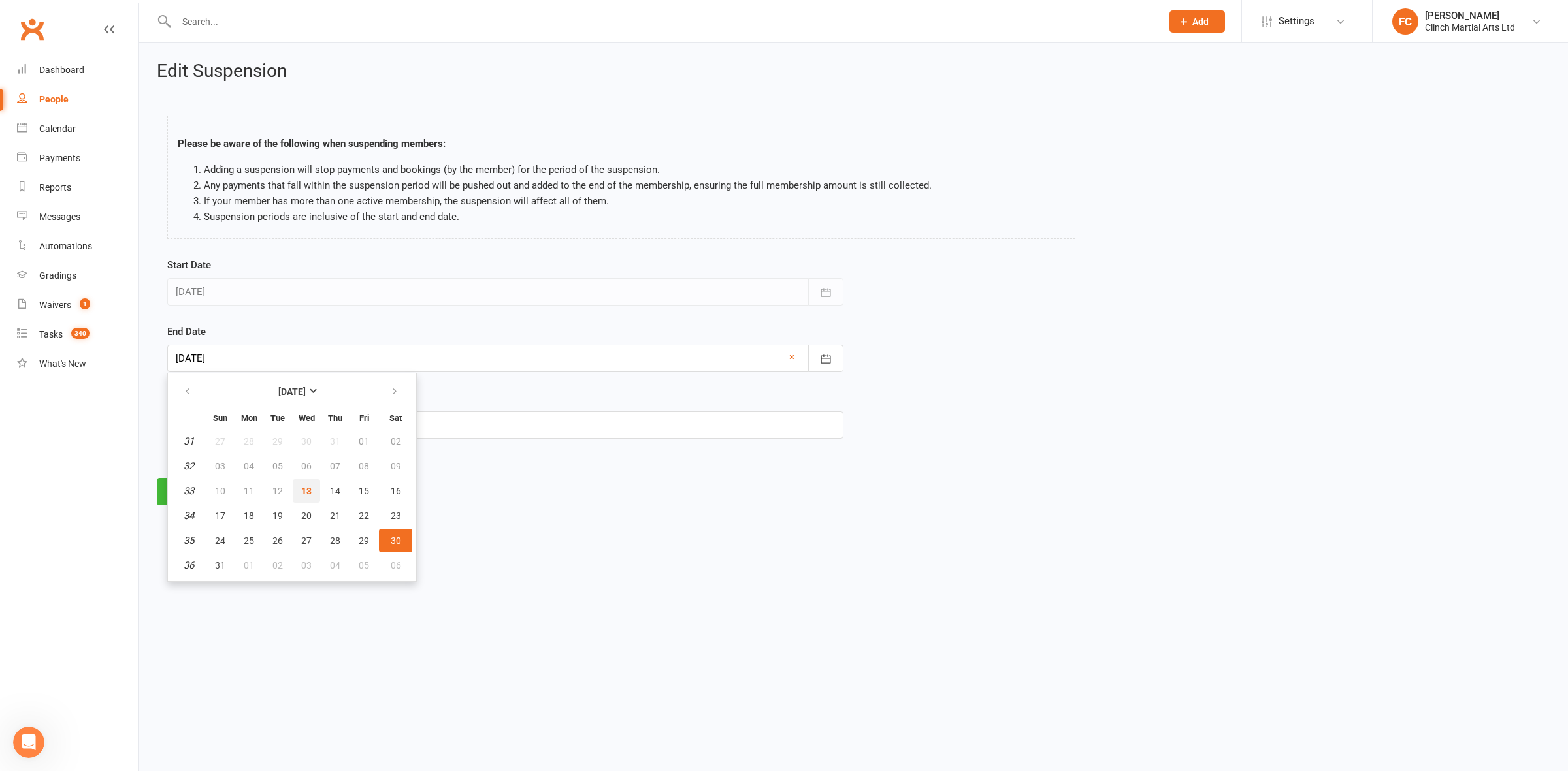
click at [301, 486] on span "13" at bounding box center [306, 491] width 11 height 11
type input "[DATE]"
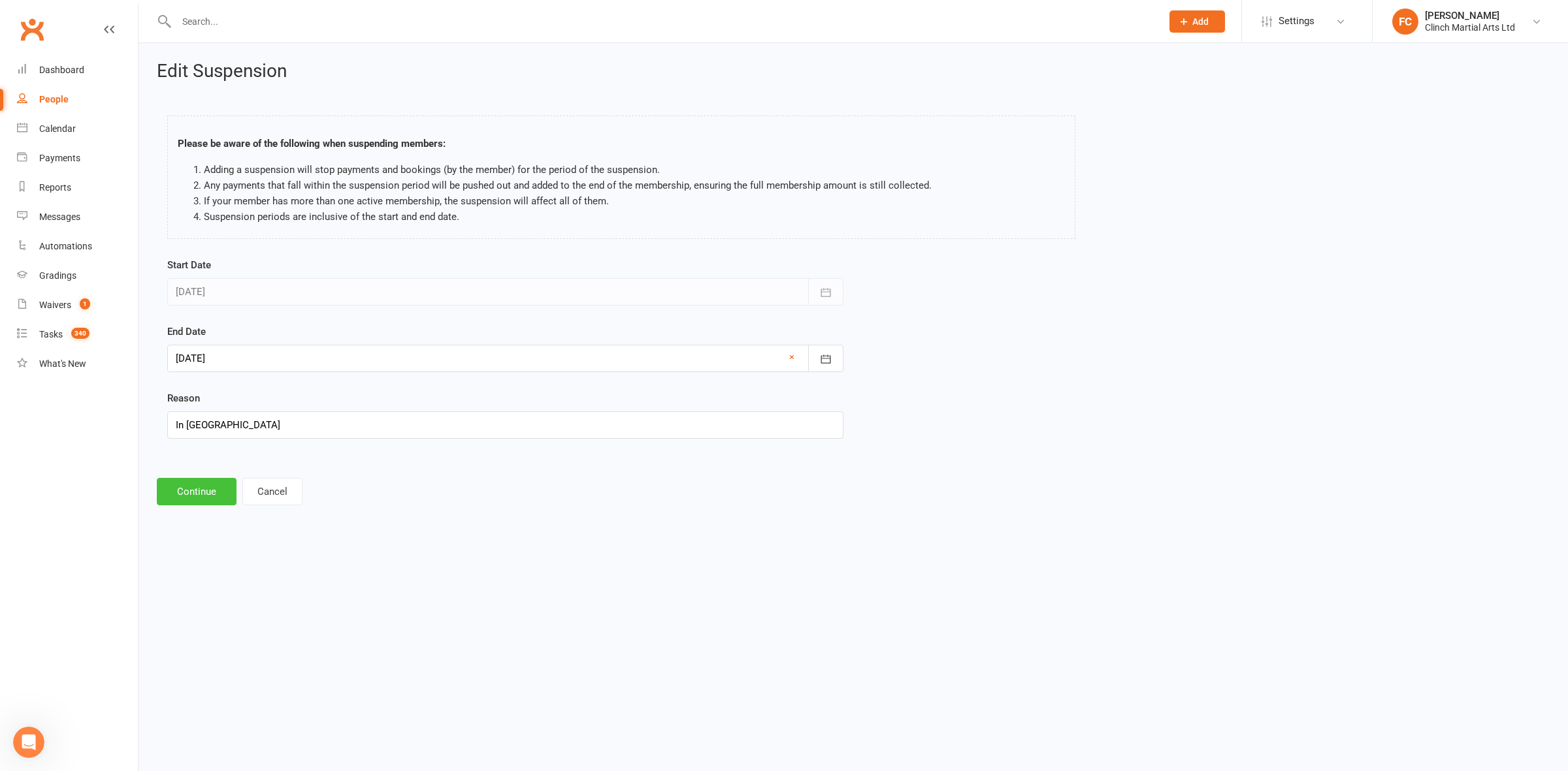
click at [189, 495] on button "Continue" at bounding box center [196, 492] width 79 height 28
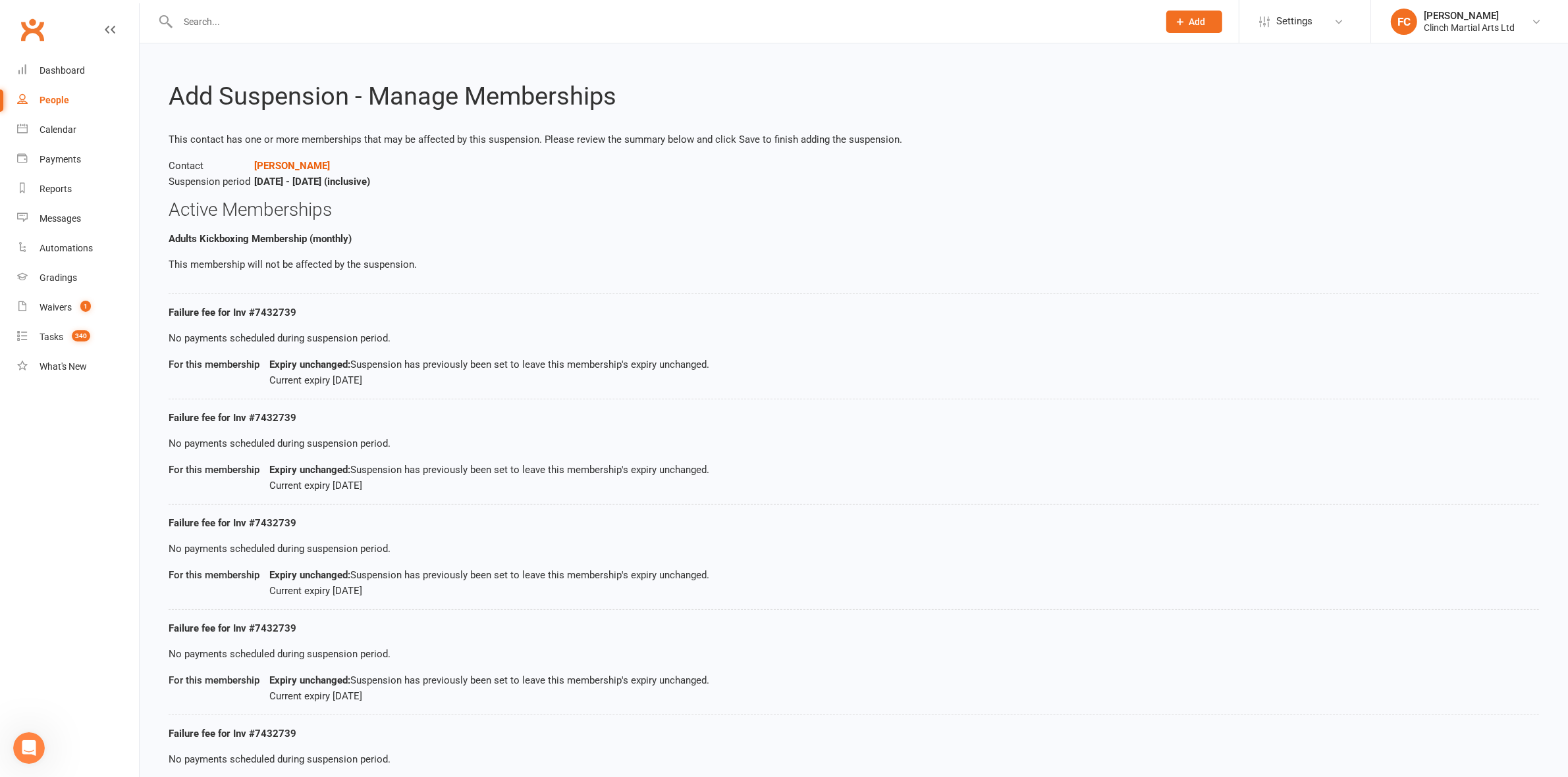
scroll to position [308, 0]
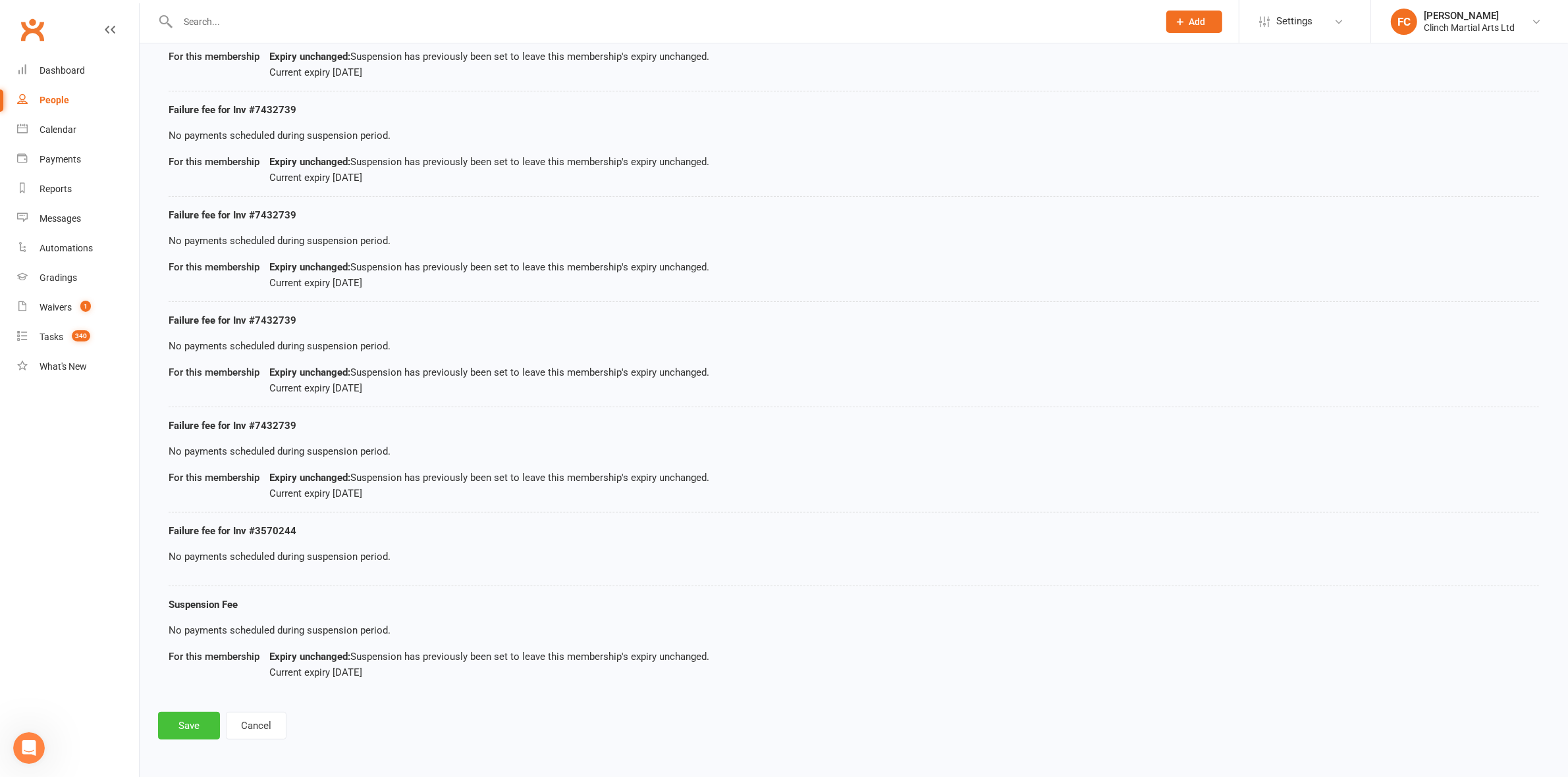
click at [185, 719] on button "Save" at bounding box center [189, 726] width 62 height 28
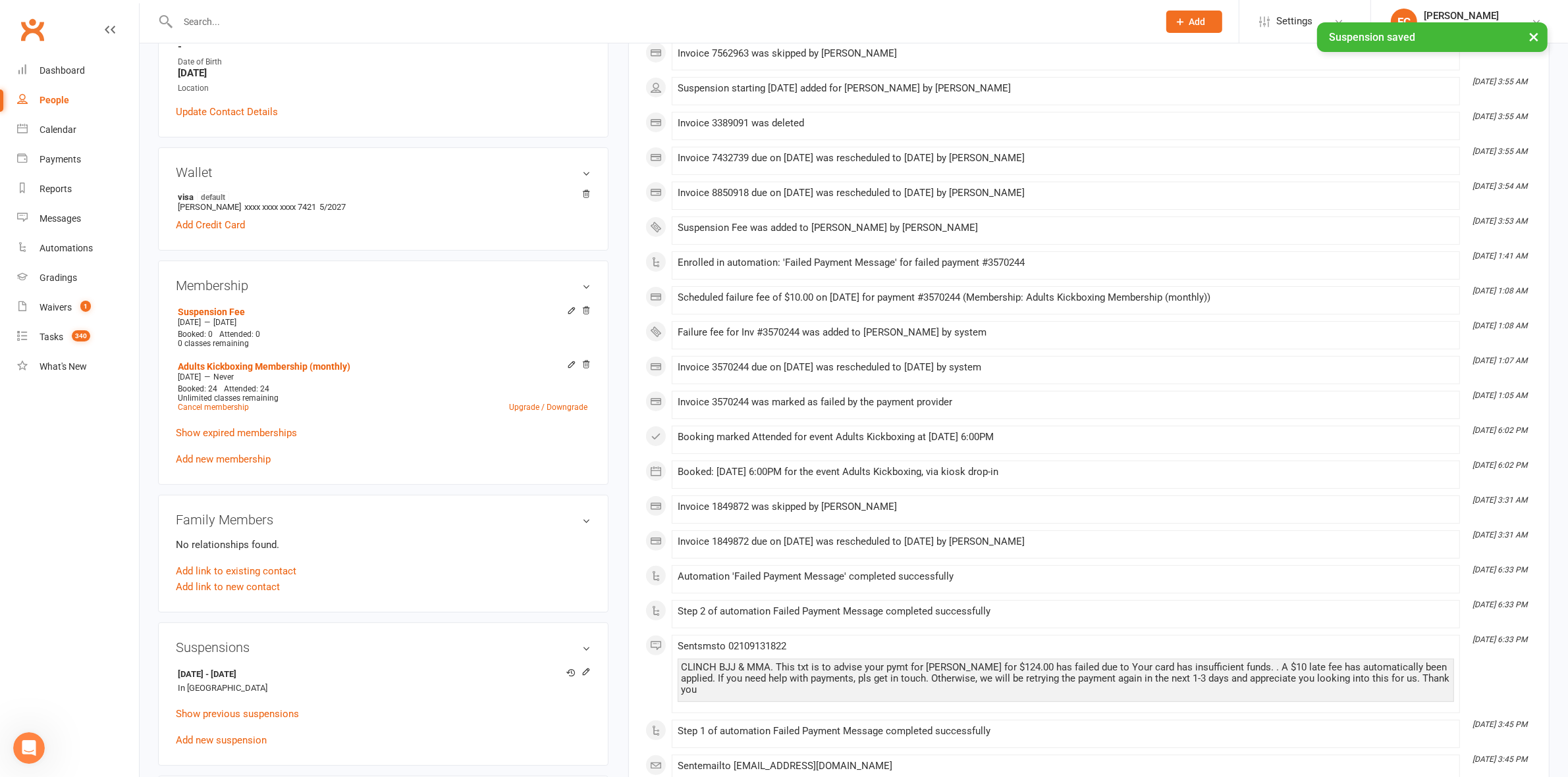
scroll to position [576, 0]
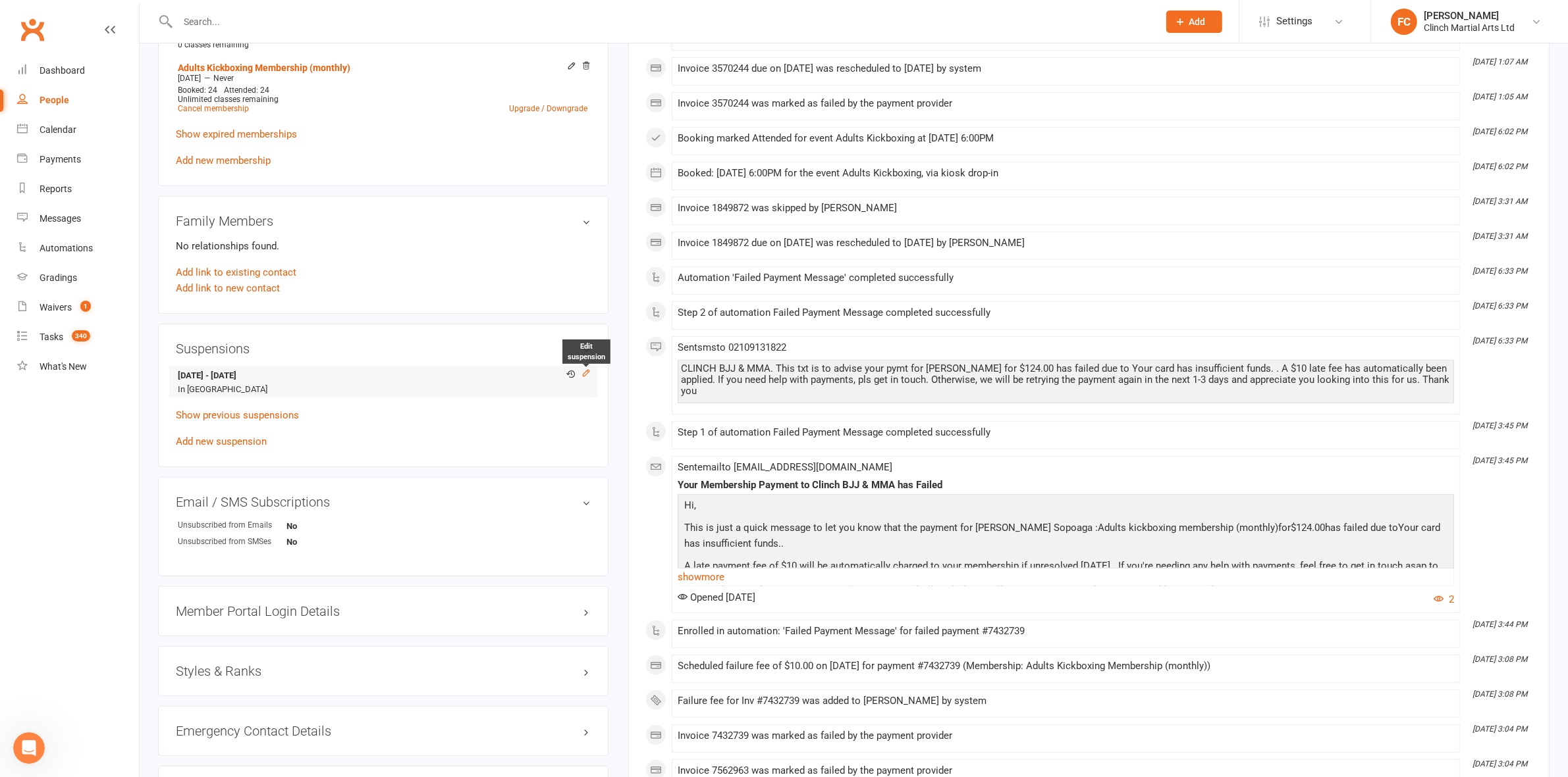
click at [584, 375] on icon at bounding box center [586, 373] width 9 height 9
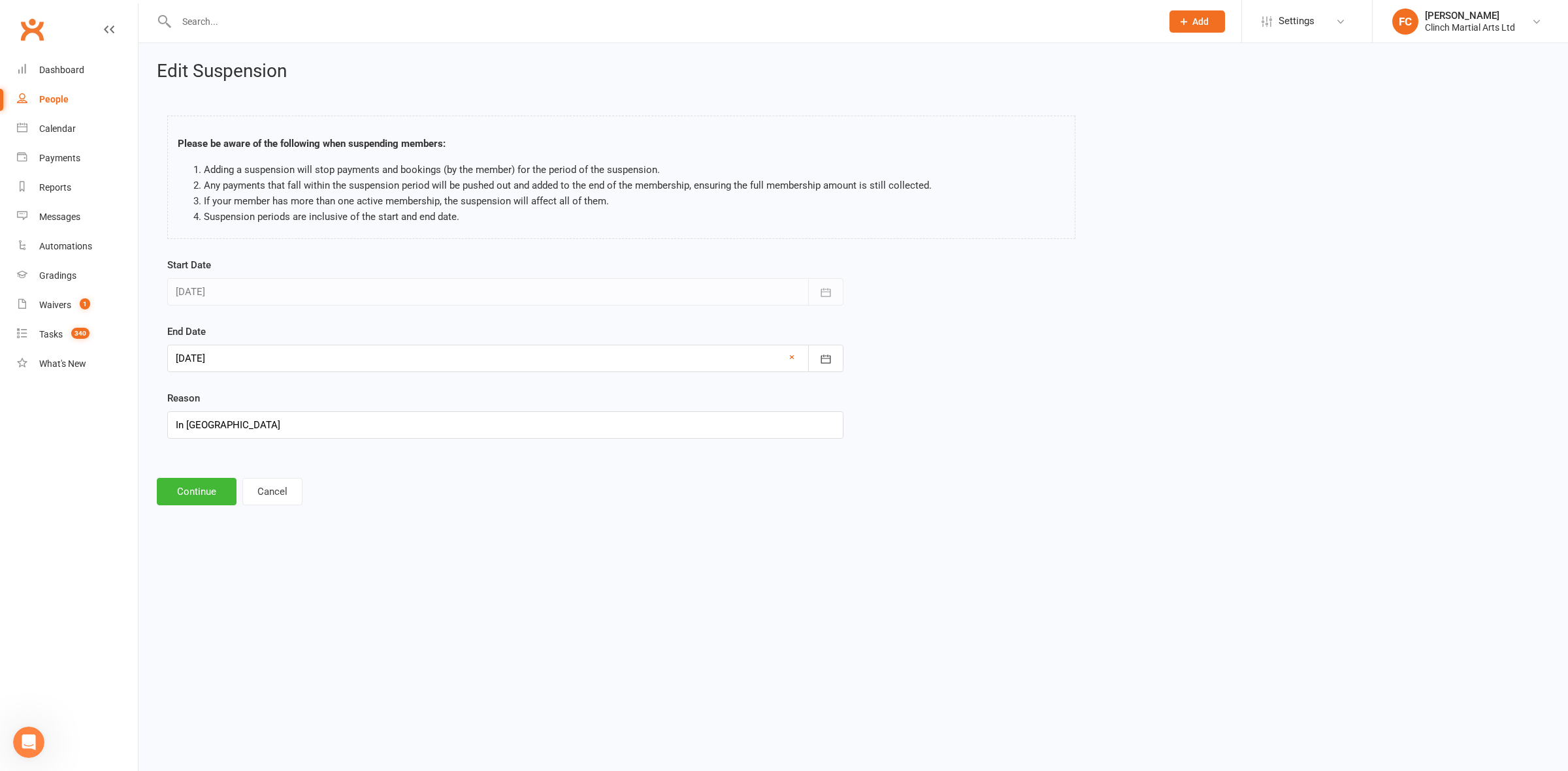
click at [282, 357] on div at bounding box center [505, 359] width 676 height 28
click at [277, 491] on td "12" at bounding box center [278, 491] width 28 height 24
click at [113, 591] on nav "Clubworx Dashboard People Calendar Payments Reports Messages Automations Gradin…" at bounding box center [69, 389] width 139 height 771
click at [275, 493] on button "Cancel" at bounding box center [272, 492] width 60 height 28
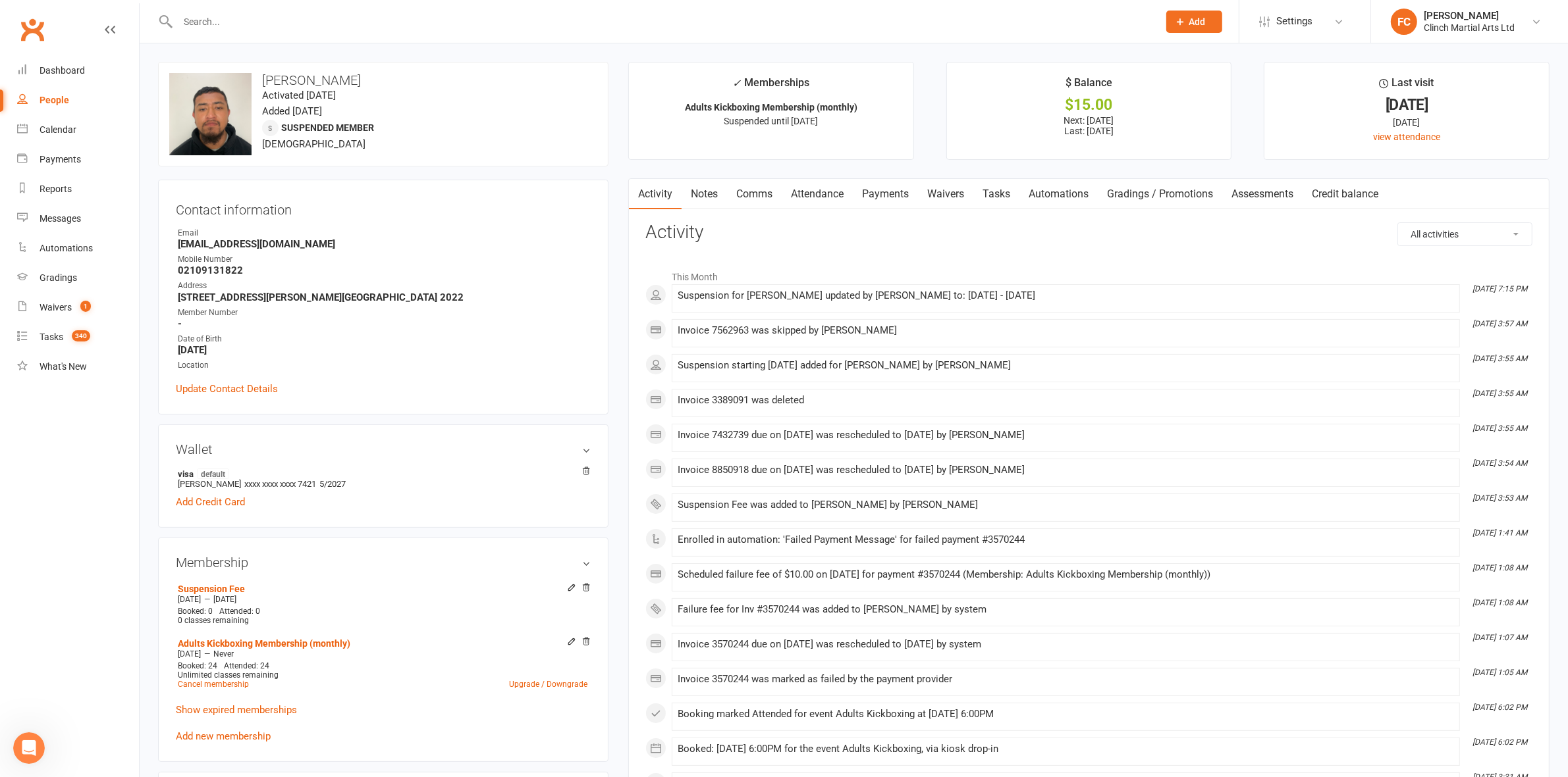
click at [889, 198] on link "Payments" at bounding box center [885, 194] width 65 height 30
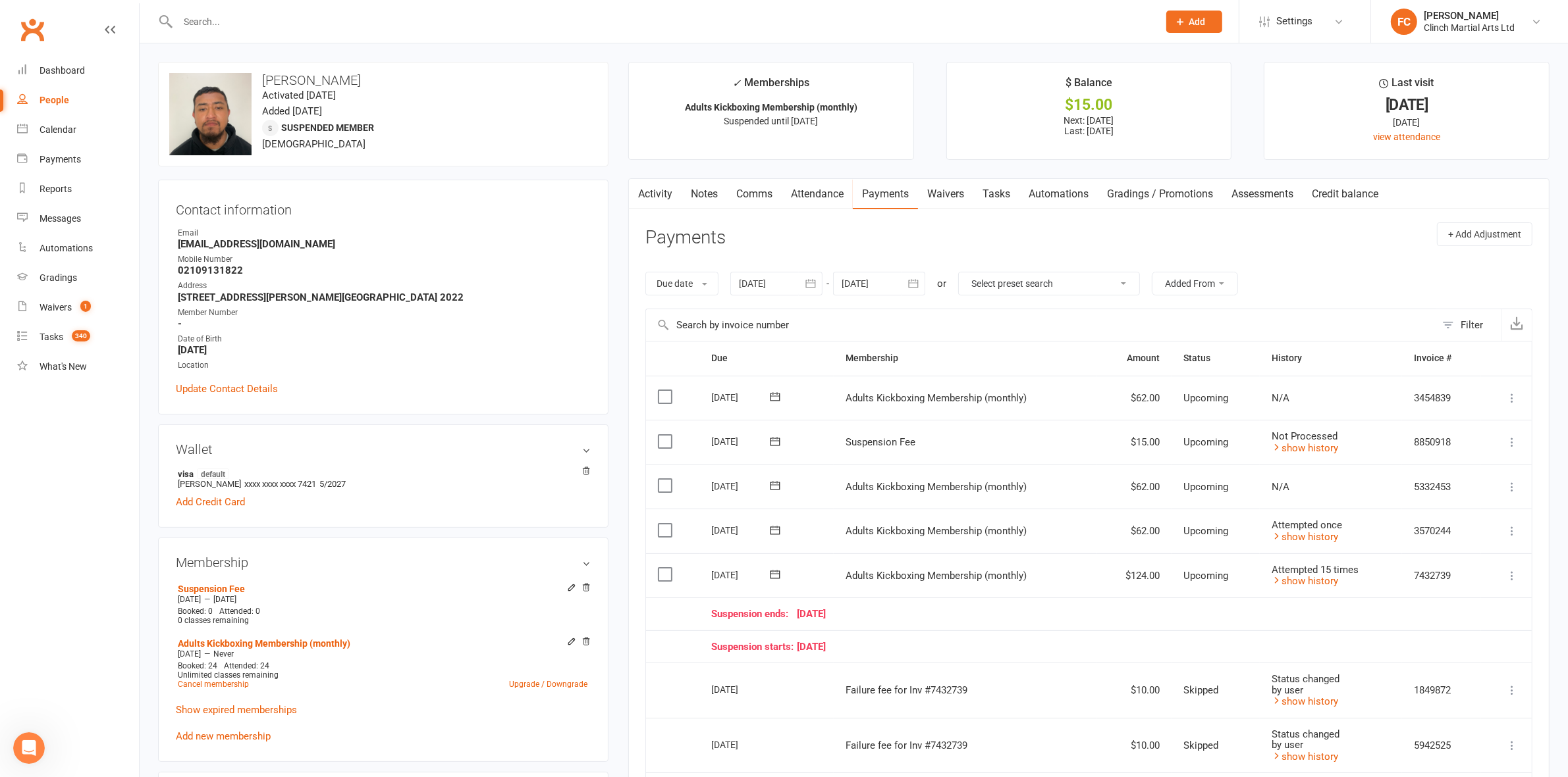
click at [826, 193] on link "Attendance" at bounding box center [816, 194] width 71 height 30
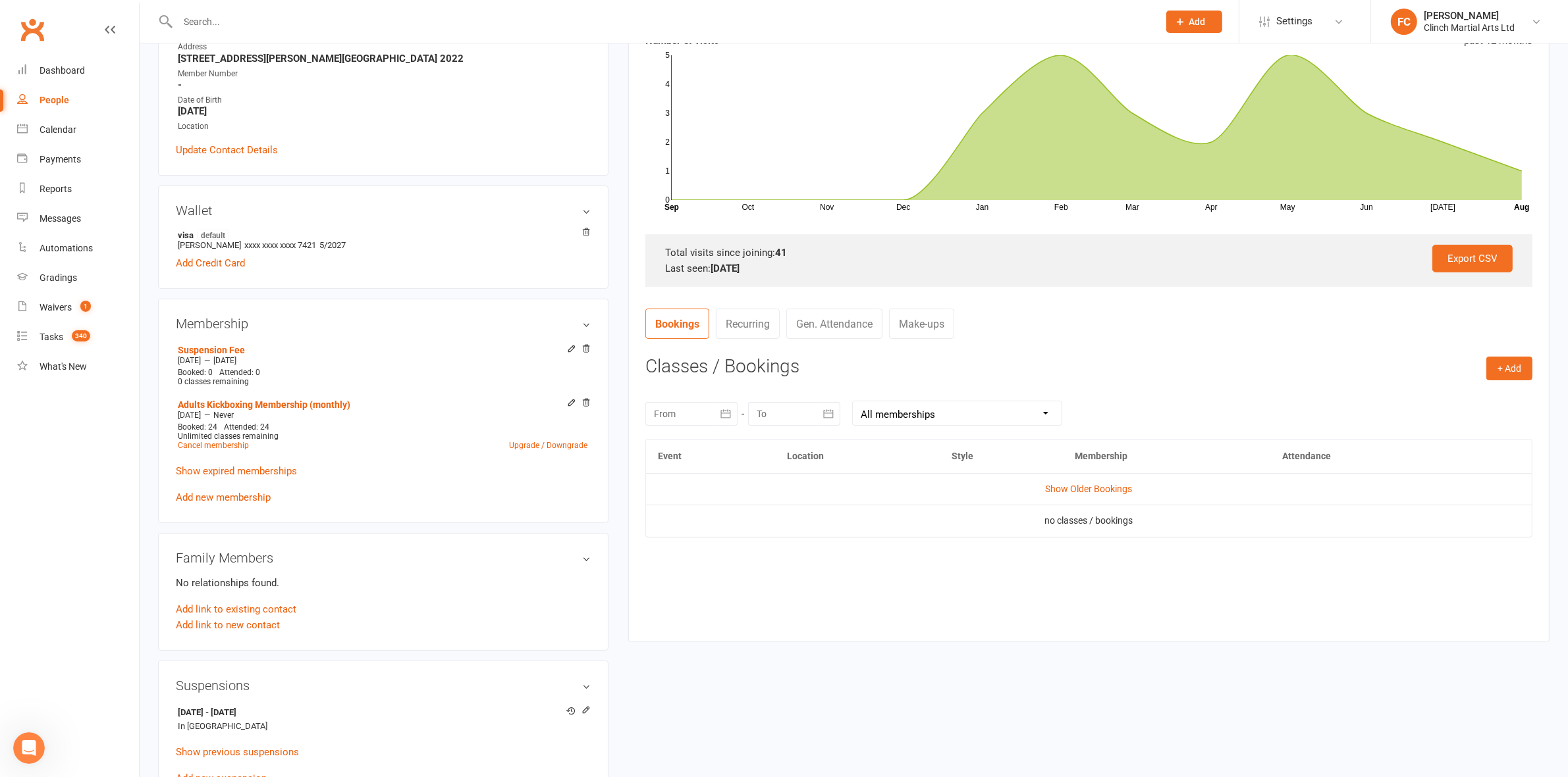
scroll to position [247, 0]
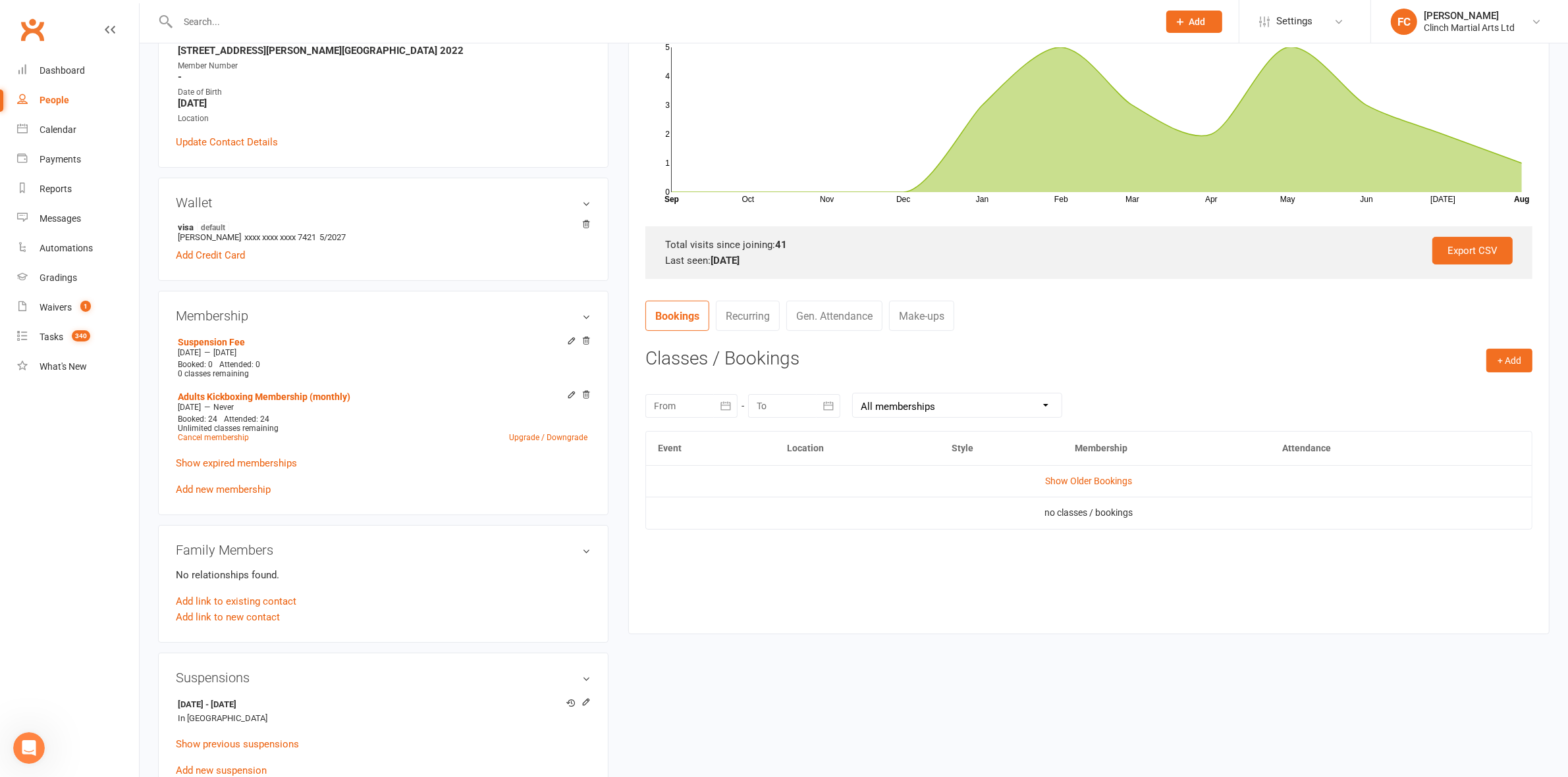
drag, startPoint x: 1045, startPoint y: 479, endPoint x: 1048, endPoint y: 491, distance: 12.4
click at [1046, 478] on link "Show Older Bookings" at bounding box center [1089, 481] width 87 height 11
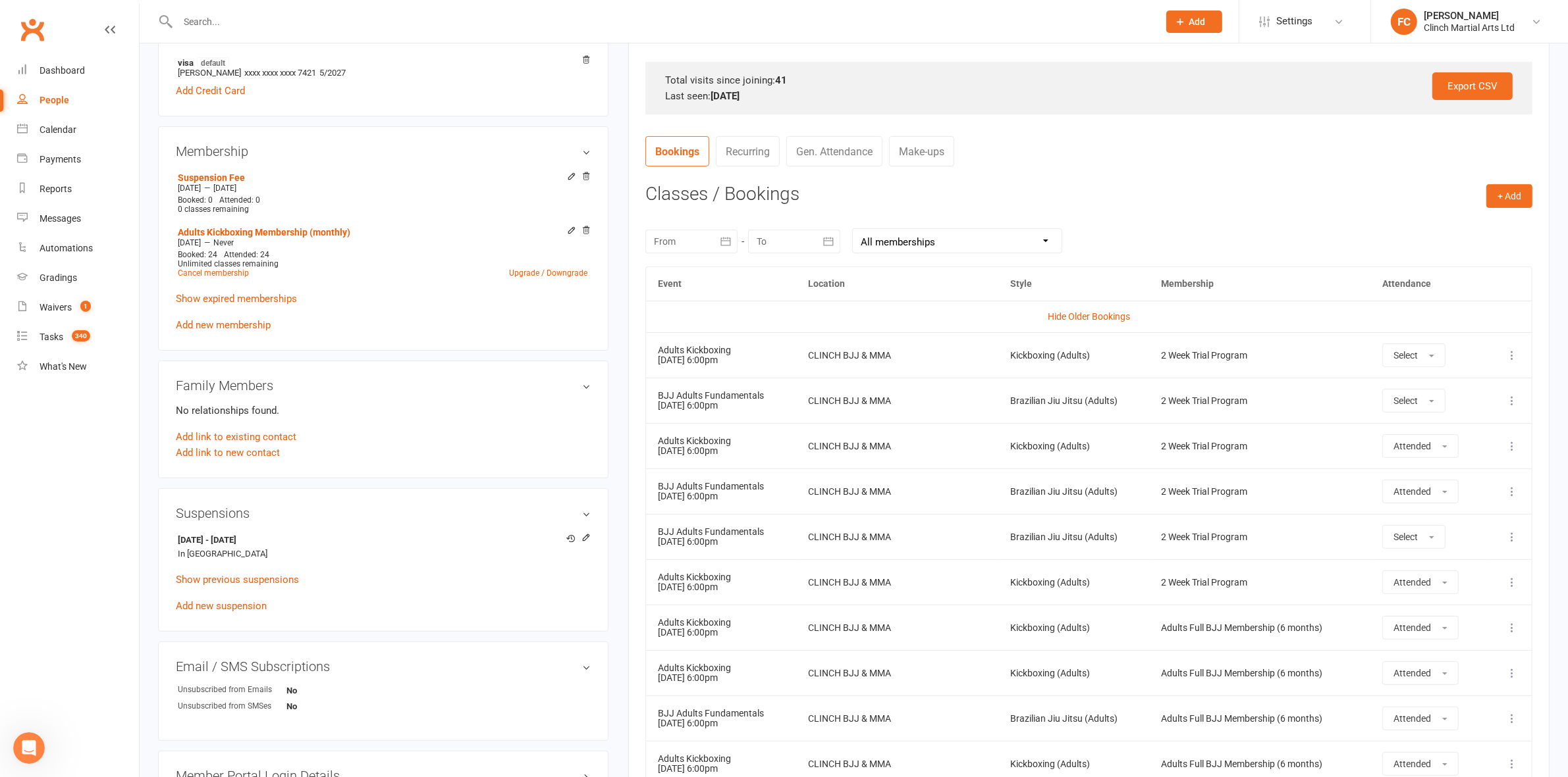
scroll to position [0, 0]
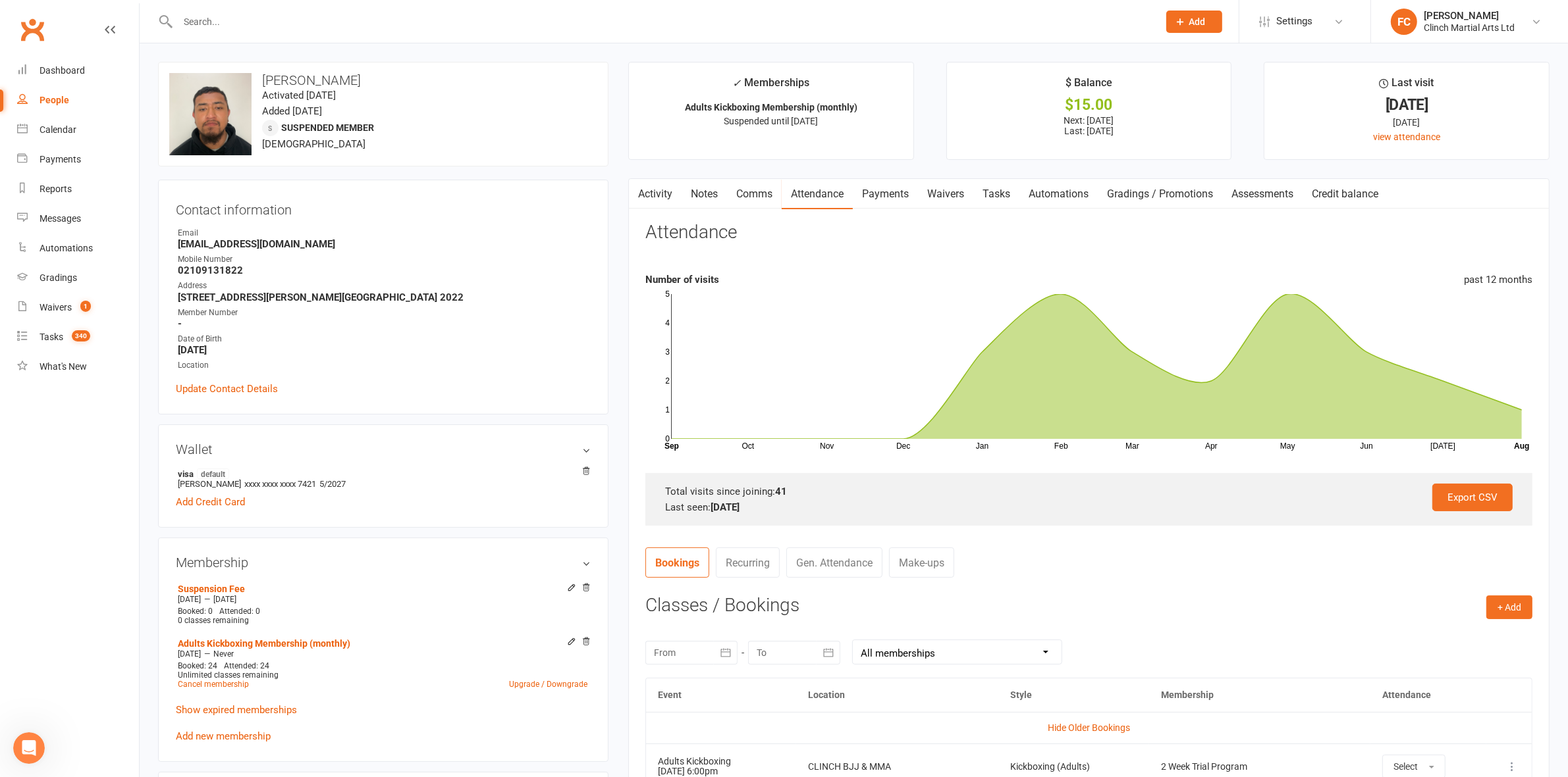
drag, startPoint x: 895, startPoint y: 194, endPoint x: 897, endPoint y: 201, distance: 7.3
click at [894, 193] on link "Payments" at bounding box center [885, 194] width 65 height 30
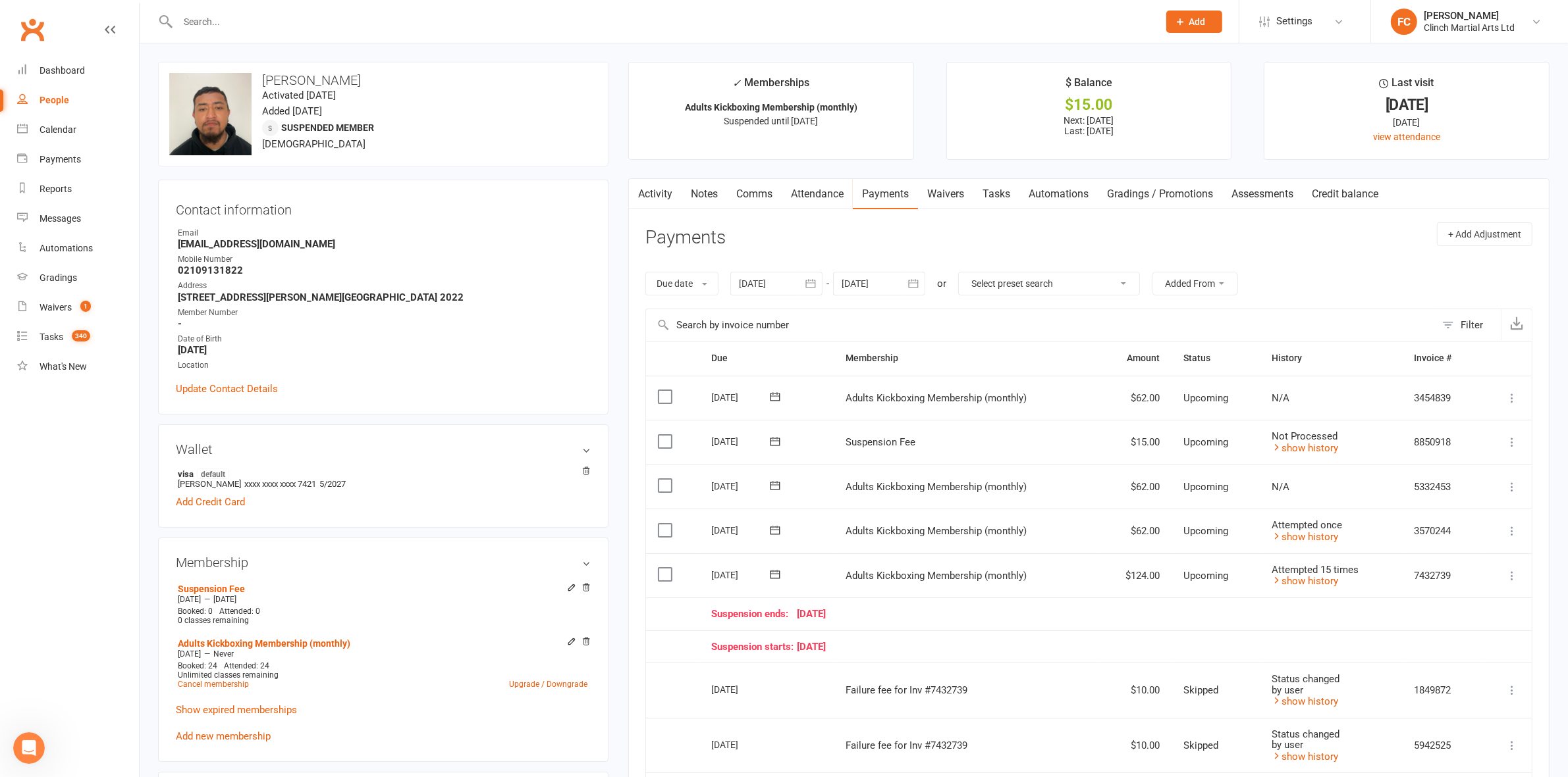
click at [976, 238] on header "Payments + Add Adjustment" at bounding box center [1089, 240] width 887 height 36
click at [925, 227] on header "Payments + Add Adjustment" at bounding box center [1089, 240] width 887 height 36
